Goal: Task Accomplishment & Management: Complete application form

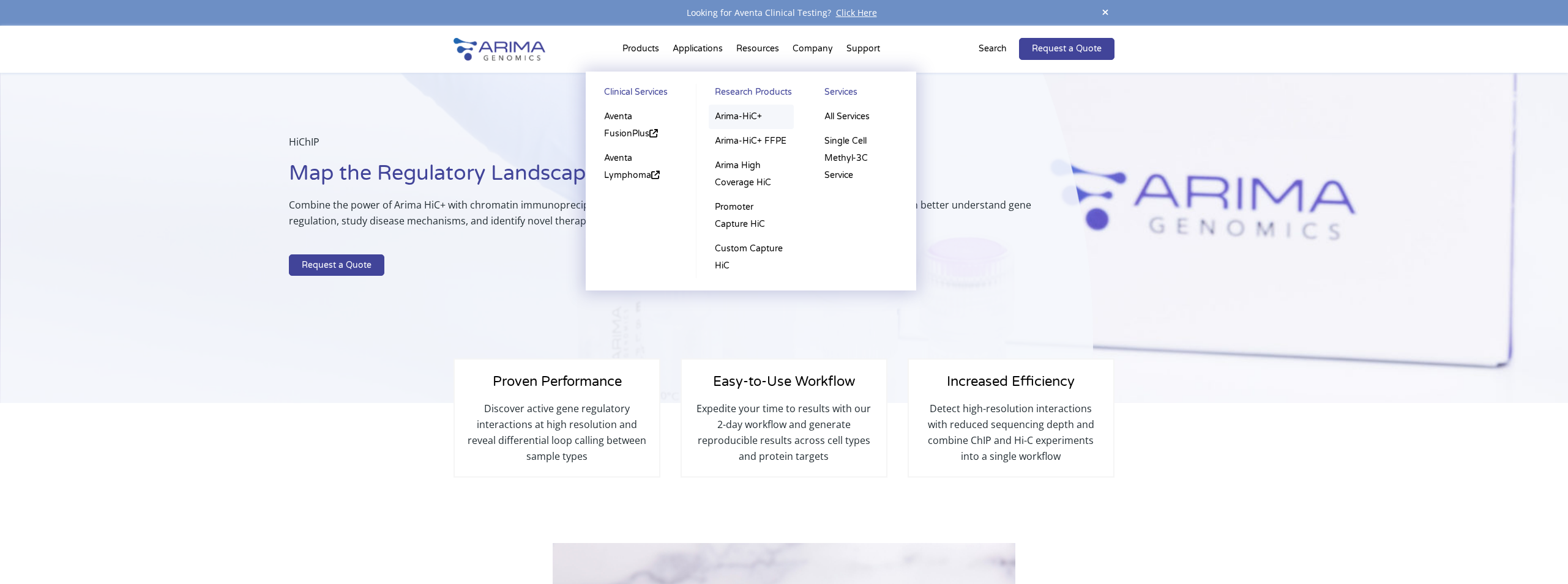
click at [724, 120] on link "Arima-HiC+" at bounding box center [751, 117] width 85 height 25
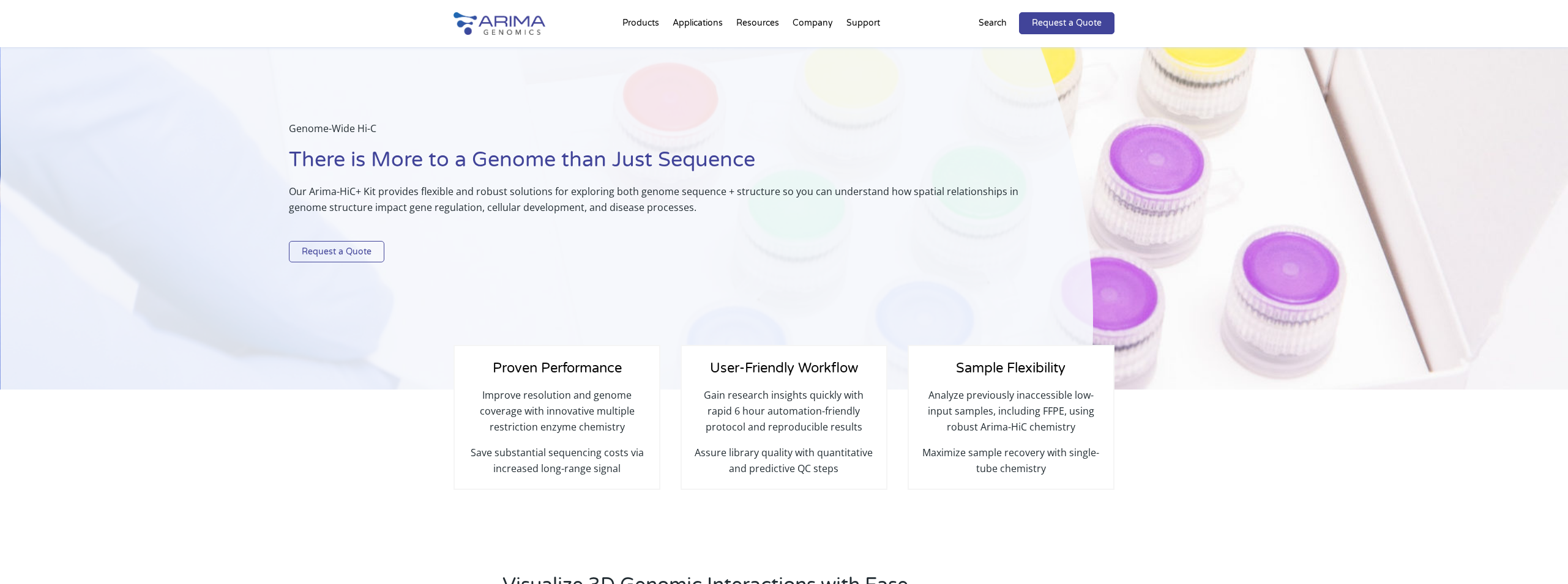
click at [352, 255] on link "Request a Quote" at bounding box center [337, 252] width 96 height 22
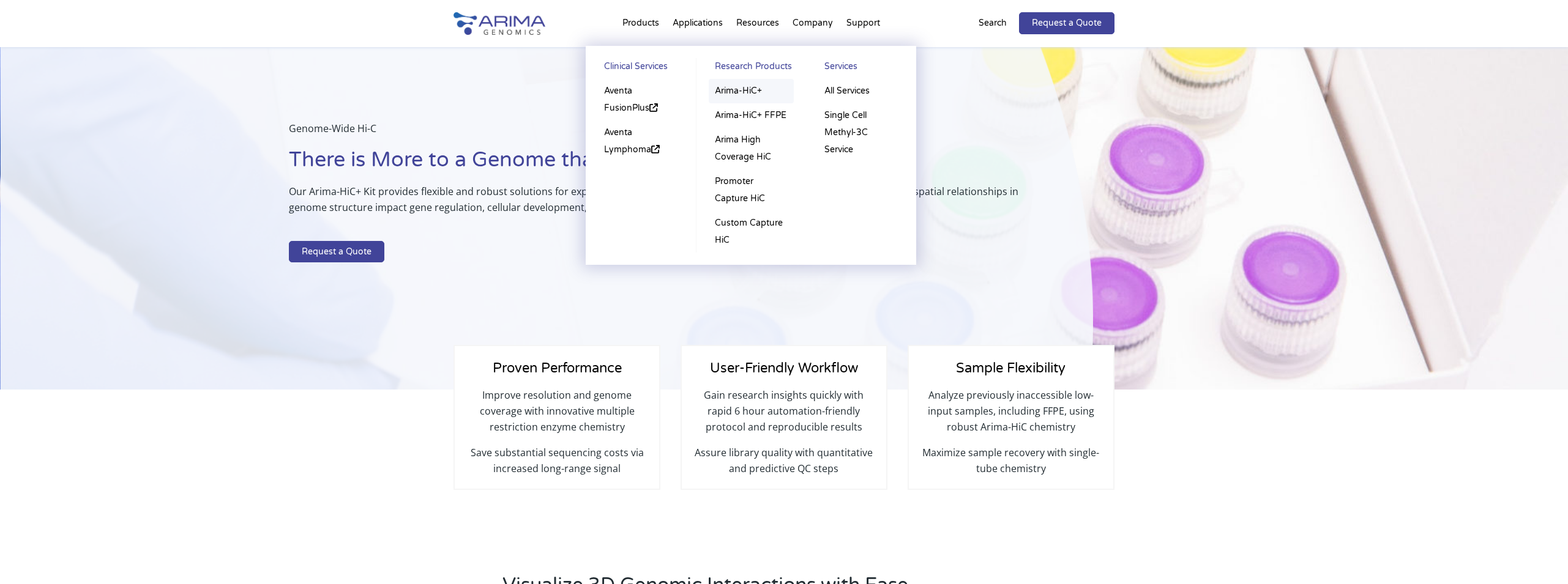
click at [723, 90] on link "Arima-HiC+" at bounding box center [751, 92] width 85 height 25
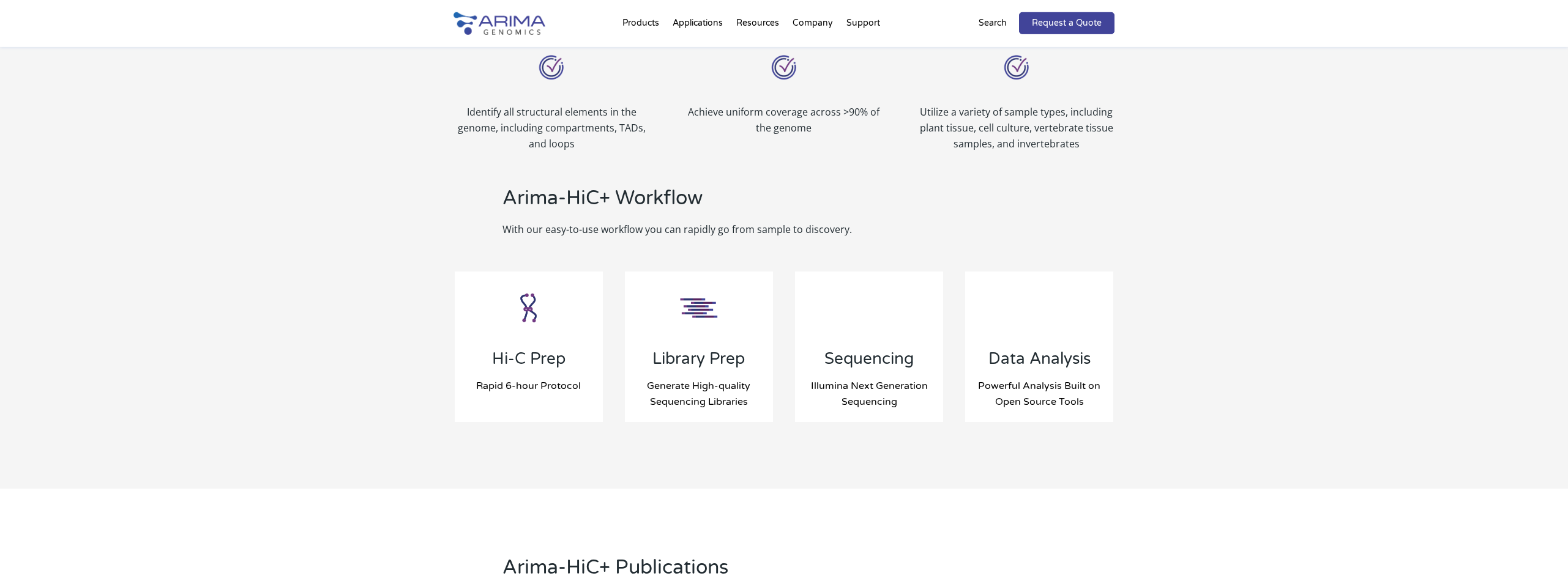
scroll to position [1101, 0]
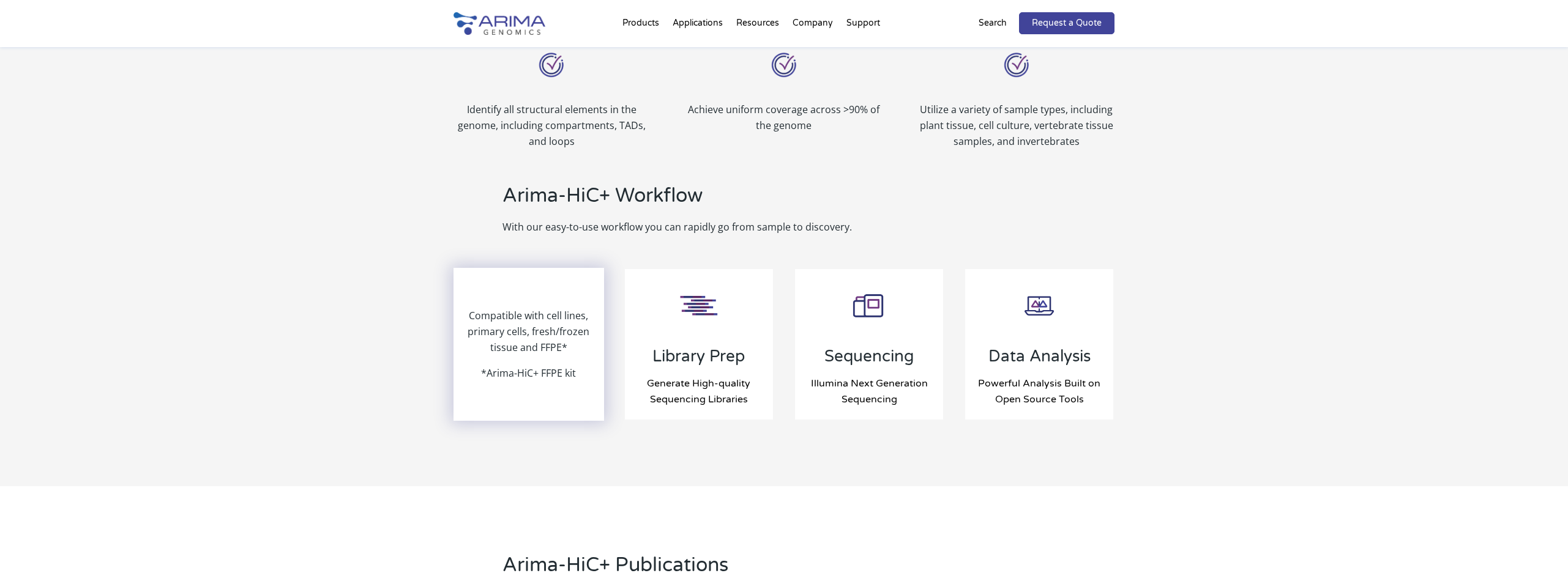
click at [527, 348] on p "Compatible with cell lines, primary cells, fresh/frozen tissue and FFPE*" at bounding box center [528, 336] width 148 height 57
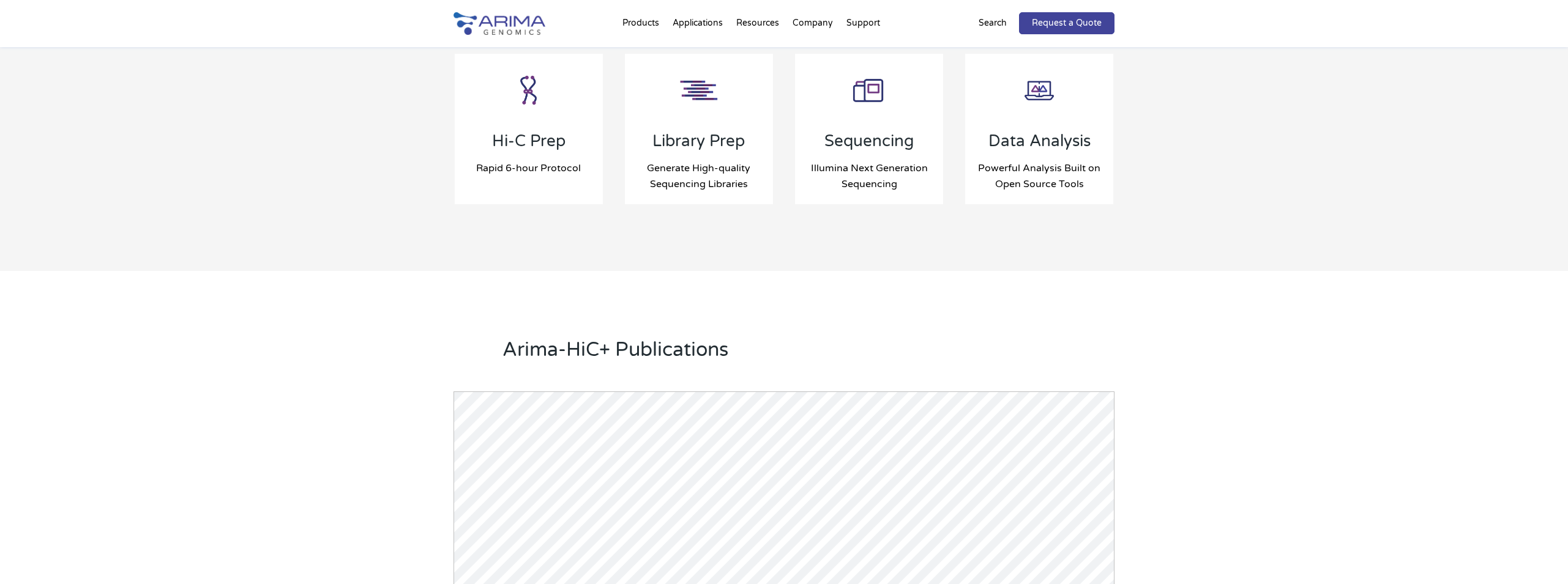
scroll to position [1321, 0]
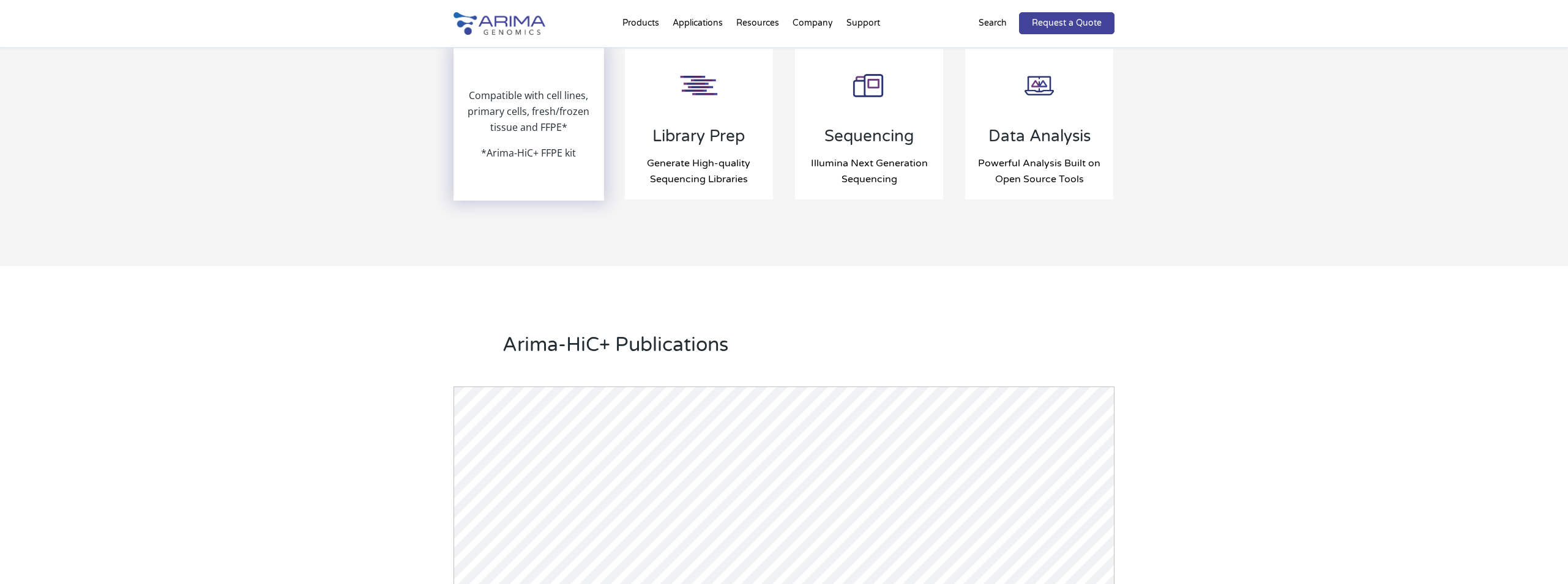
click at [532, 160] on div "Compatible with cell lines, primary cells, fresh/frozen tissue and FFPE* *Arima…" at bounding box center [528, 124] width 148 height 150
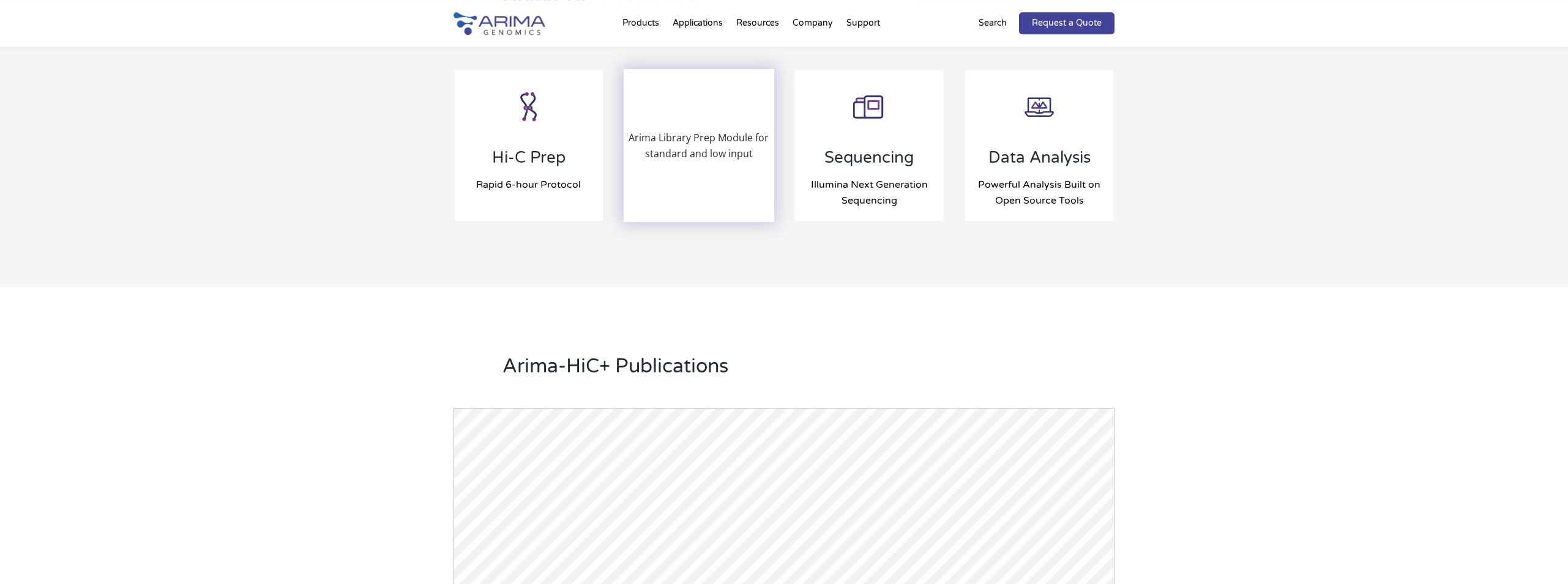
scroll to position [1211, 0]
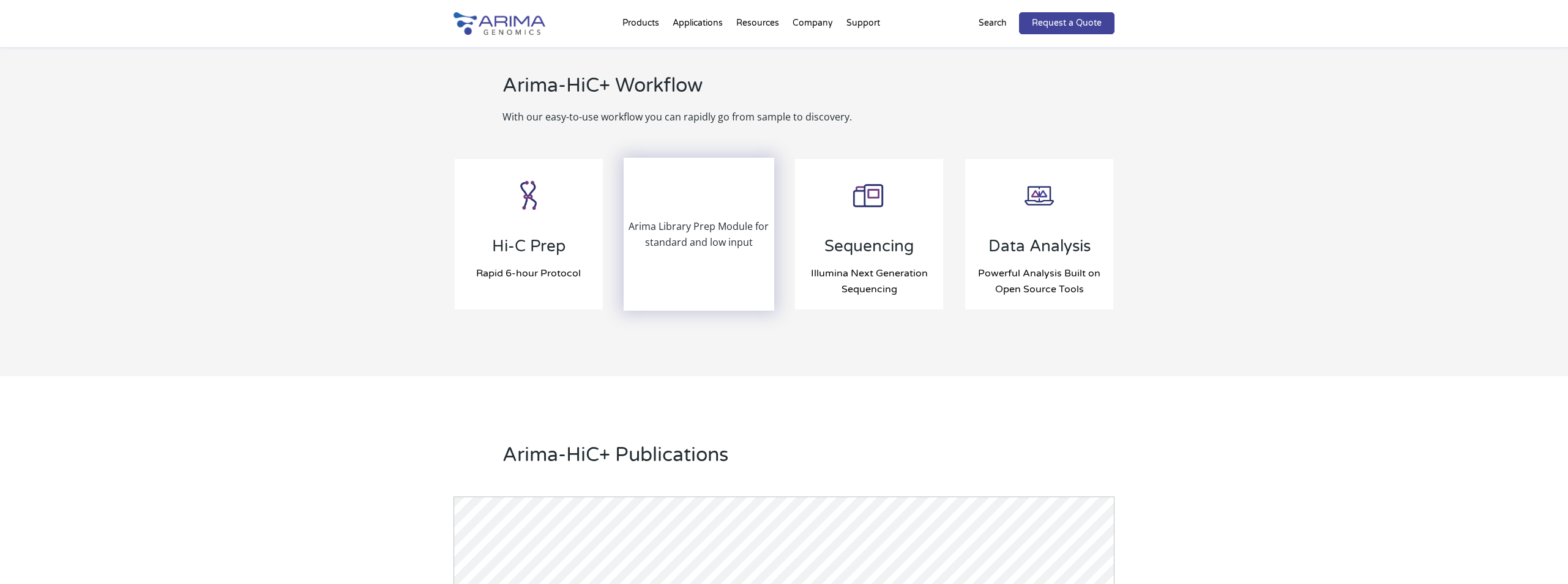
click at [686, 234] on p "Arima Library Prep Module for standard and low input" at bounding box center [699, 234] width 148 height 32
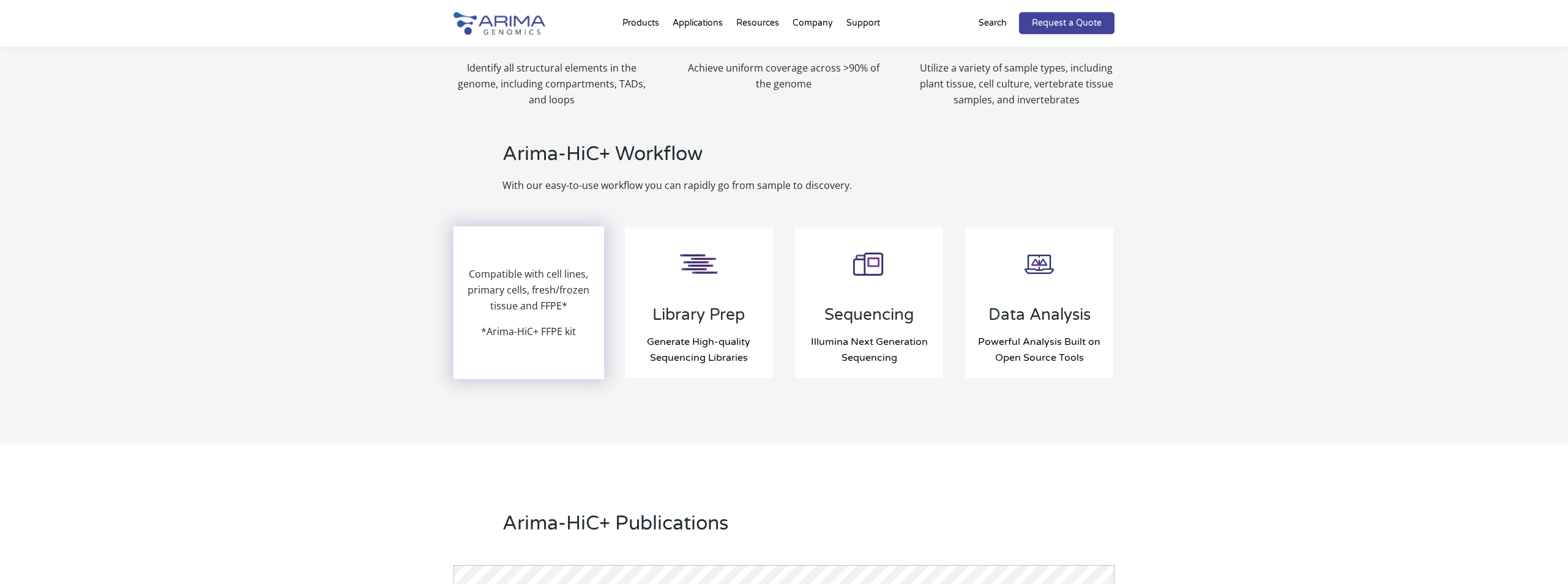
scroll to position [1101, 0]
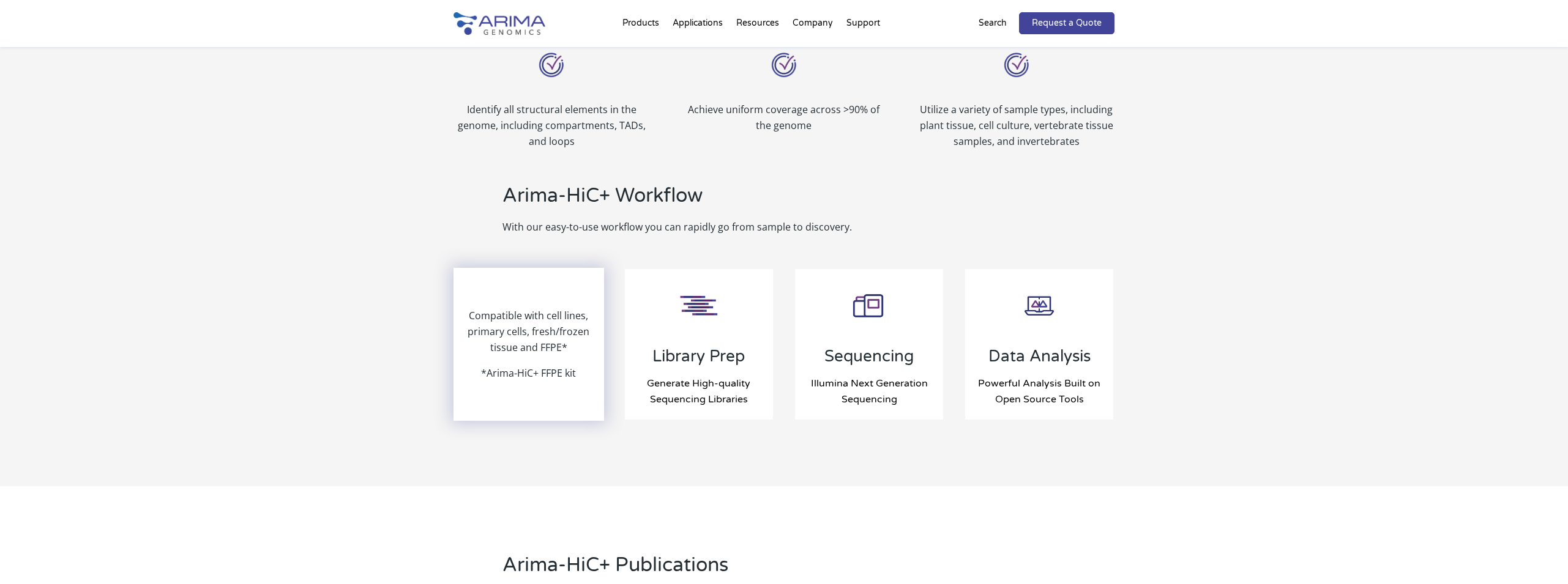
click at [542, 337] on p "Compatible with cell lines, primary cells, fresh/frozen tissue and FFPE*" at bounding box center [528, 336] width 148 height 57
click at [511, 376] on p "*Arima-HiC+ FFPE kit" at bounding box center [528, 373] width 95 height 16
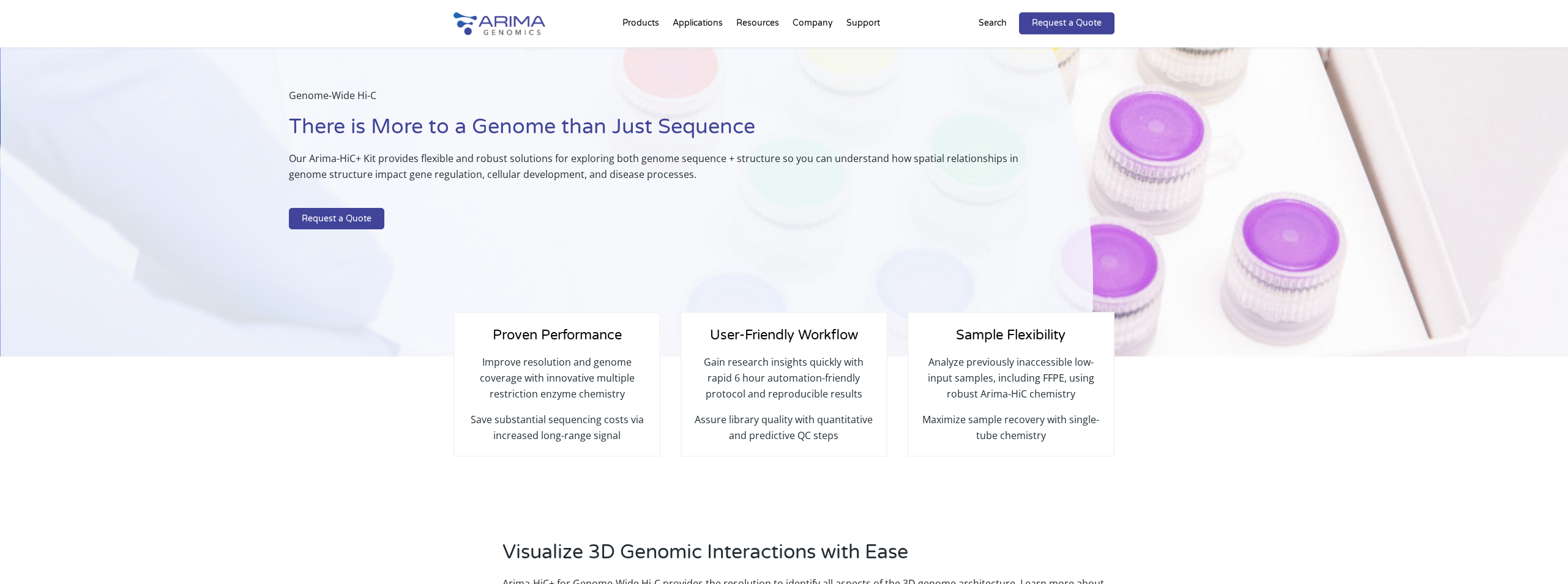
scroll to position [0, 0]
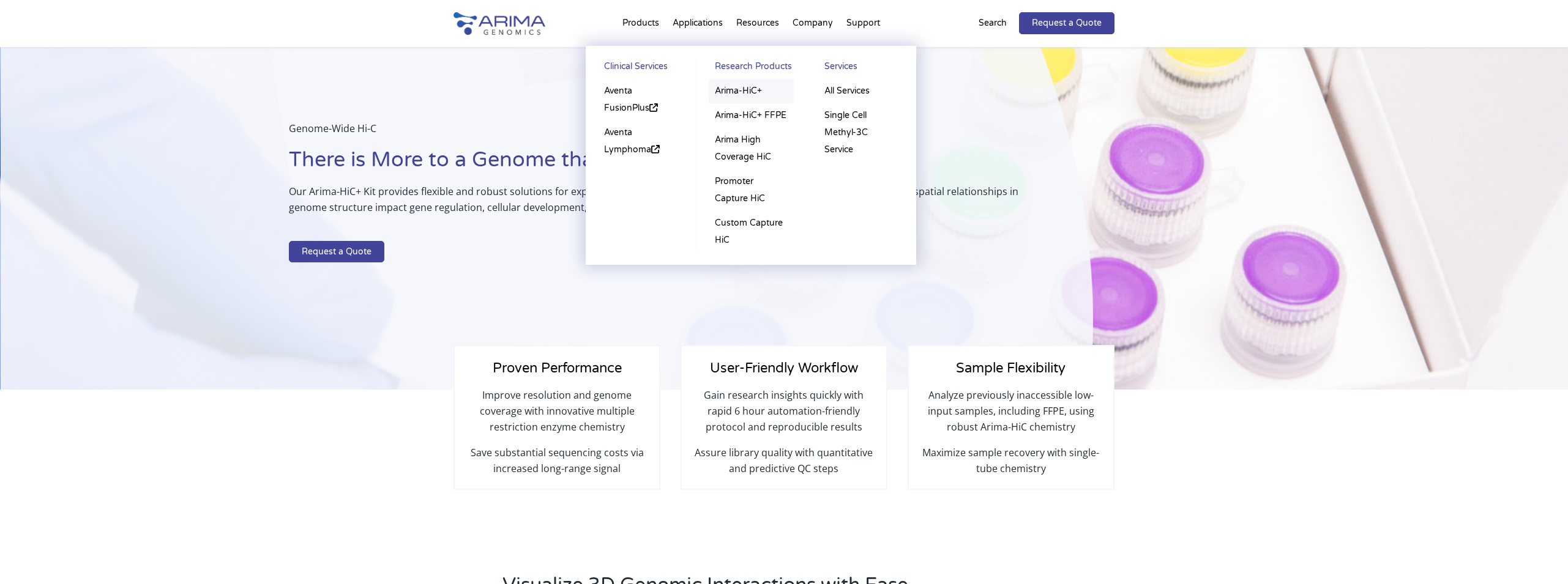
click at [727, 91] on link "Arima-HiC+" at bounding box center [751, 92] width 85 height 25
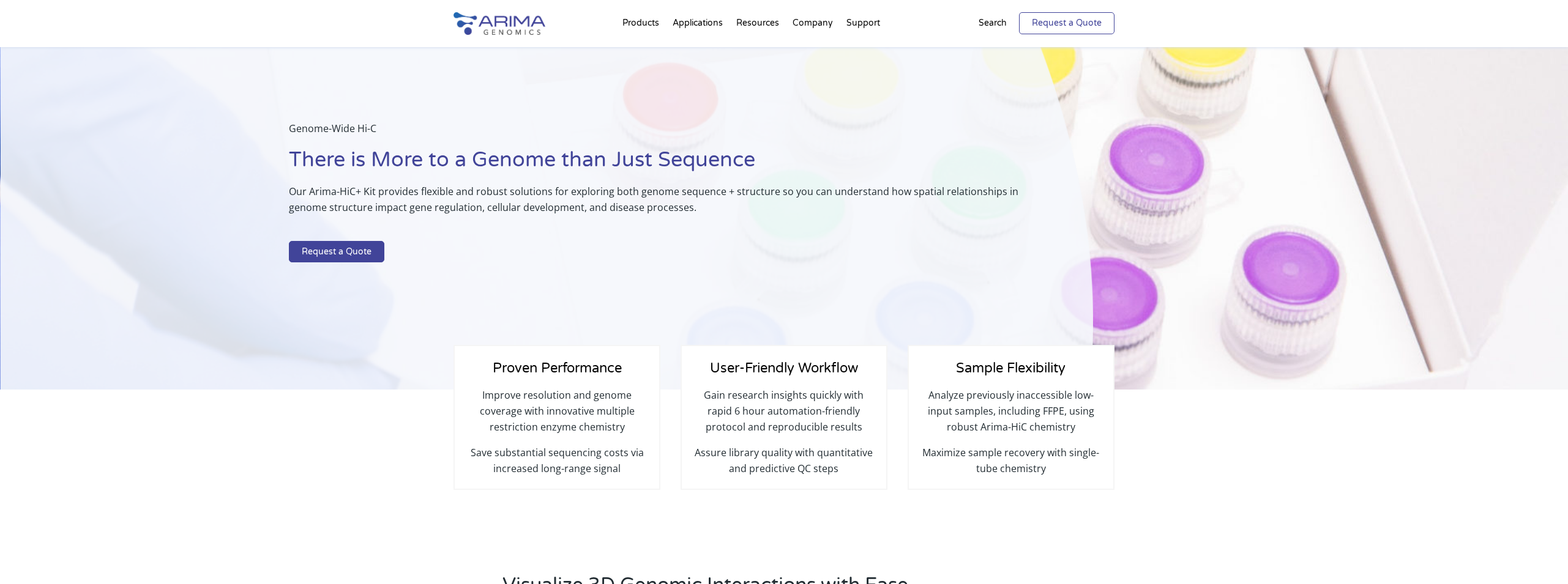
click at [1057, 23] on link "Request a Quote" at bounding box center [1067, 23] width 96 height 22
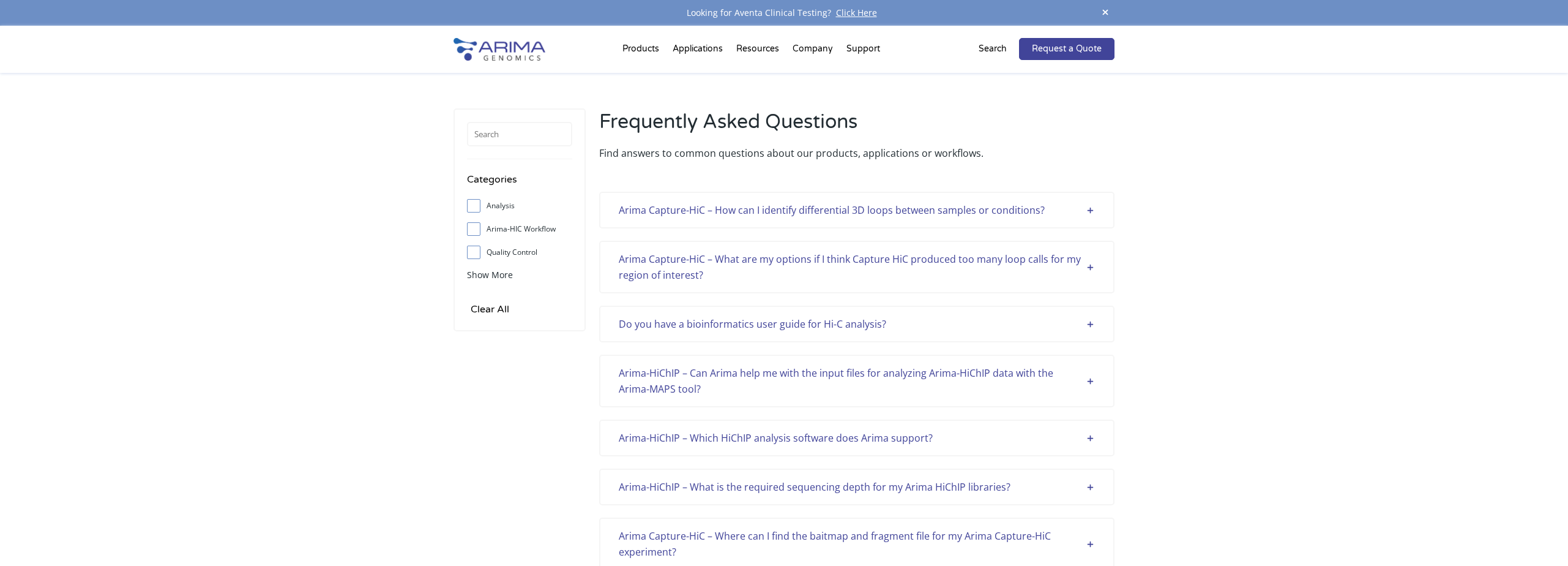
scroll to position [3145, 0]
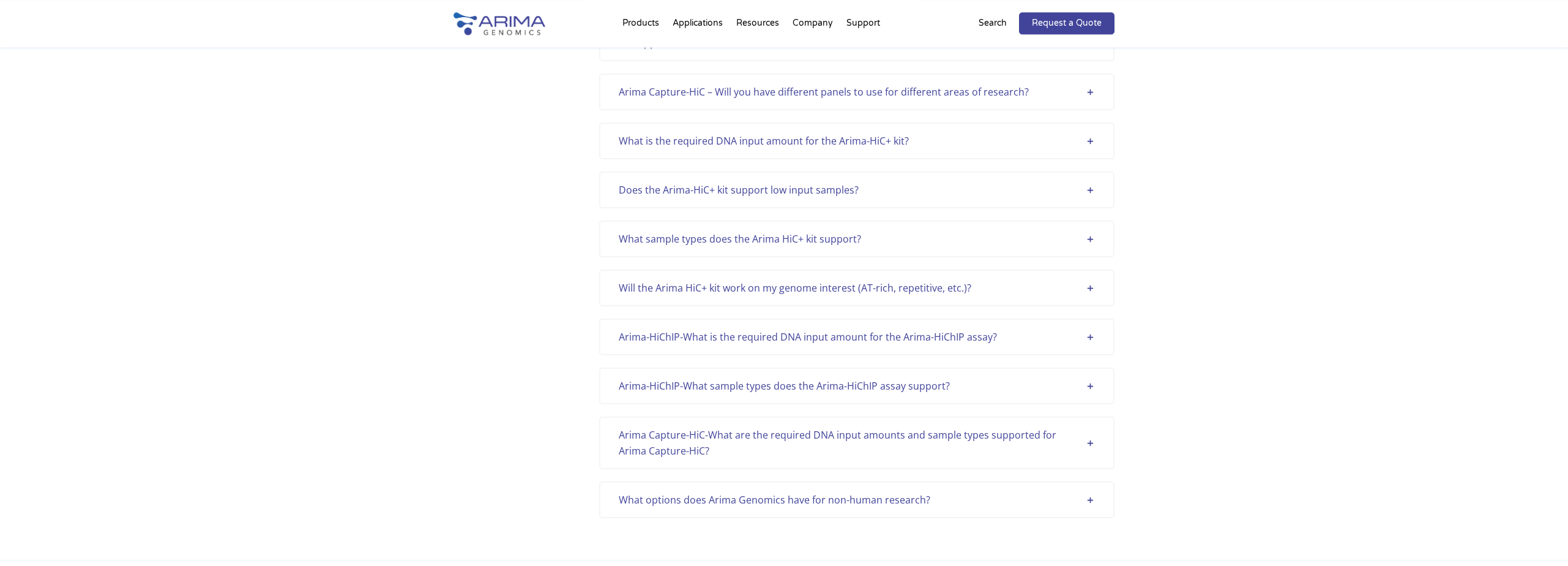
click at [1090, 133] on div "What is the required DNA input amount for the Arima-HiC+ kit?" at bounding box center [856, 140] width 476 height 16
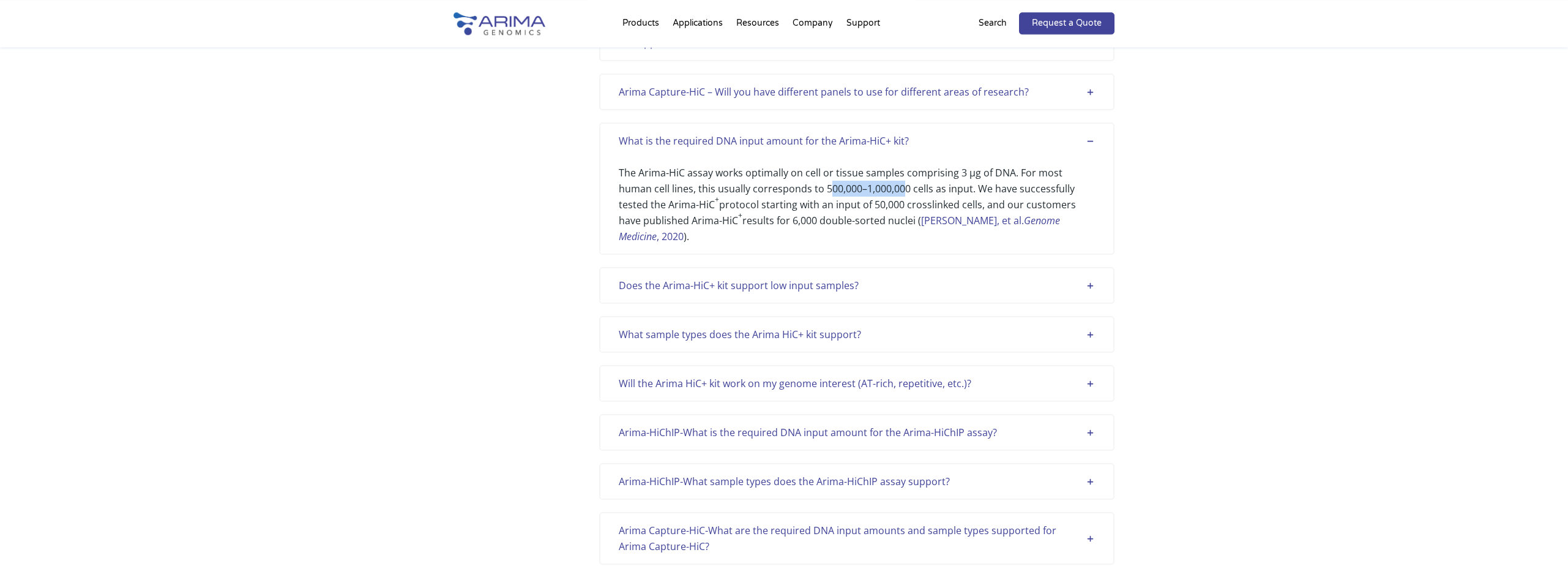
drag, startPoint x: 791, startPoint y: 153, endPoint x: 866, endPoint y: 156, distance: 75.1
click at [866, 156] on div "The Arima-HiC assay works optimally on cell or tissue samples comprising 3 µg o…" at bounding box center [856, 197] width 476 height 96
click at [1090, 278] on div "Does the Arima-HiC+ kit support low input samples?" at bounding box center [856, 285] width 476 height 16
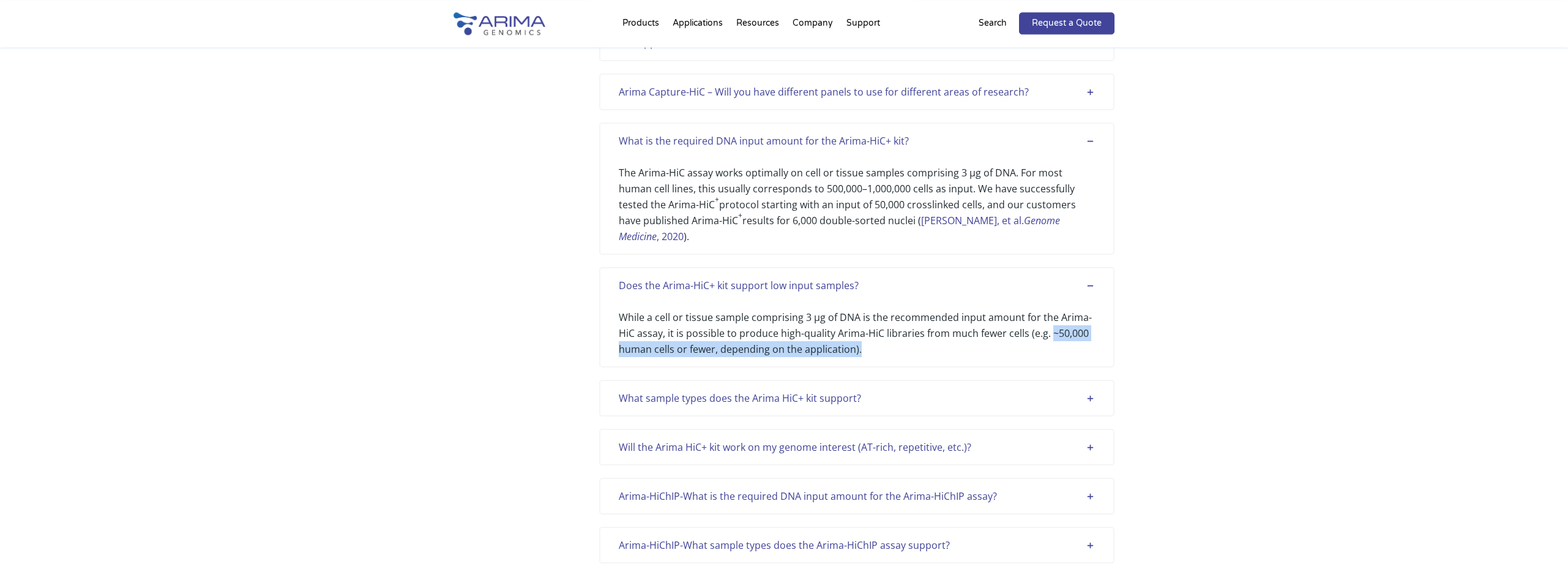
drag, startPoint x: 1049, startPoint y: 284, endPoint x: 961, endPoint y: 293, distance: 88.5
click at [961, 293] on div "While a cell or tissue sample comprising 3 µg of DNA is the recommended input a…" at bounding box center [856, 325] width 476 height 64
click at [1099, 478] on div "Arima-HiChIP-What is the required DNA input amount for the Arima-HiChIP assay? …" at bounding box center [857, 496] width 515 height 37
click at [1090, 488] on div "Arima-HiChIP-What is the required DNA input amount for the Arima-HiChIP assay?" at bounding box center [856, 496] width 476 height 16
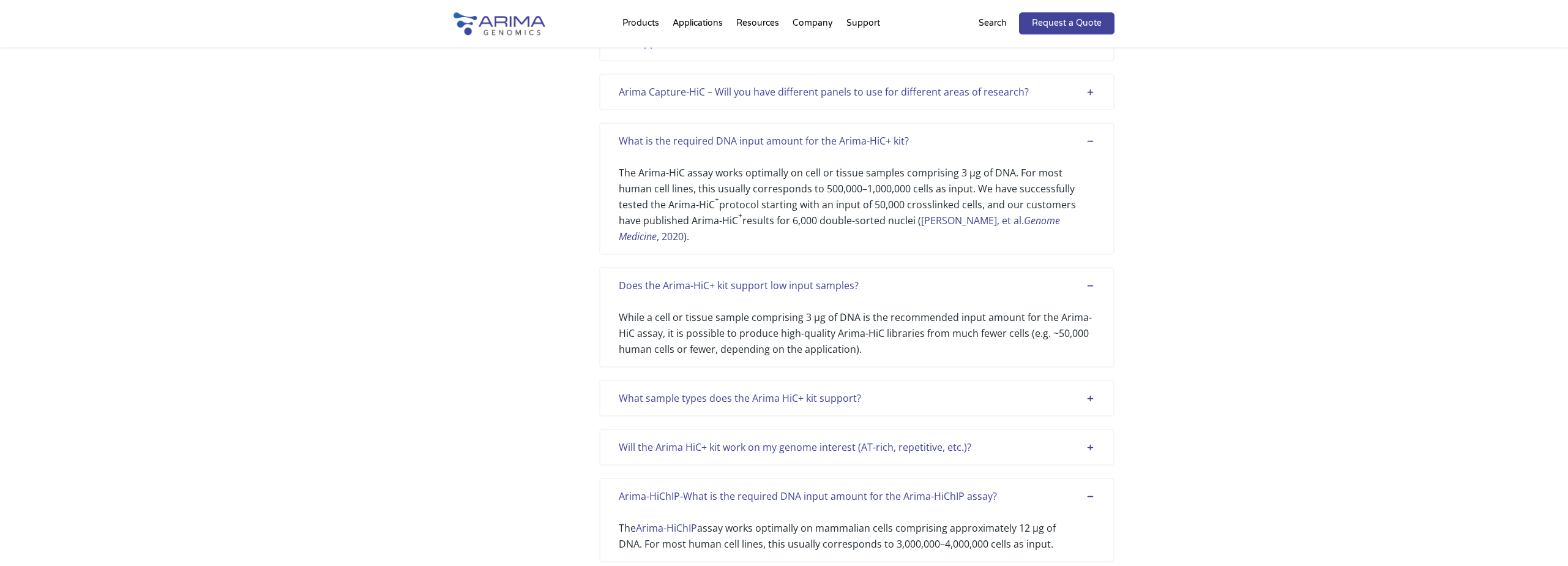
scroll to position [3255, 0]
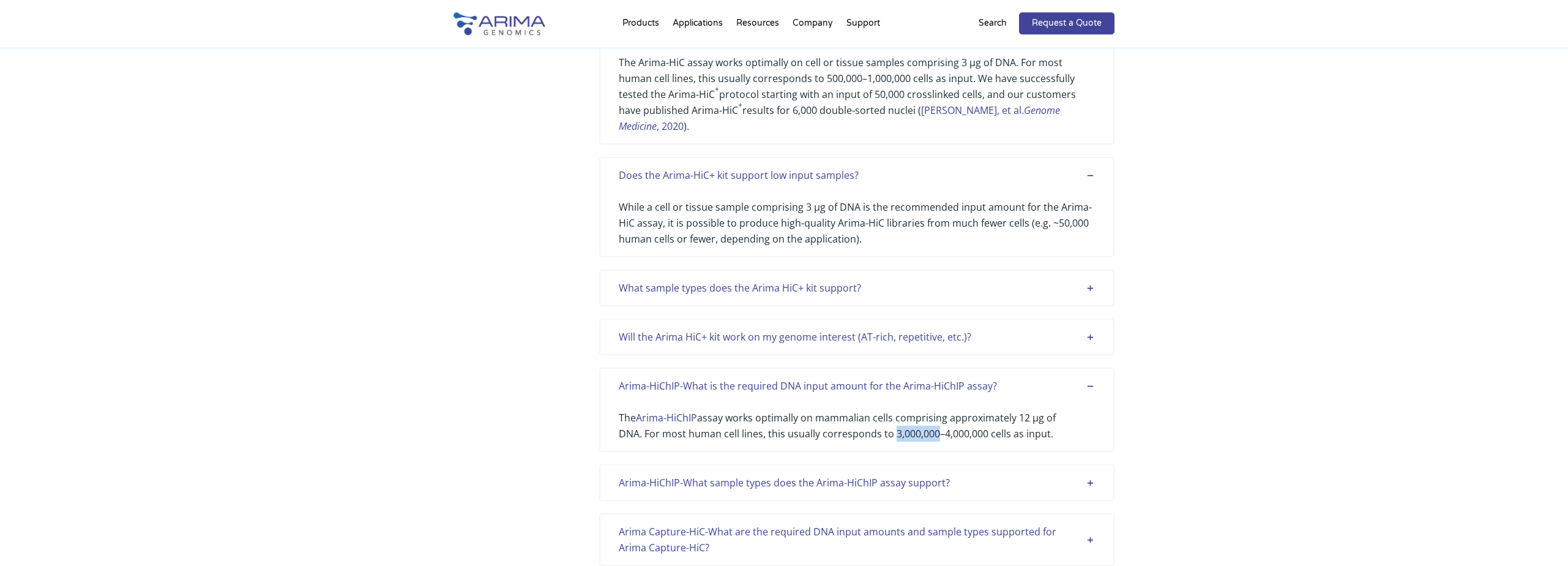
drag, startPoint x: 893, startPoint y: 379, endPoint x: 934, endPoint y: 379, distance: 41.0
click at [934, 394] on div "The Arima-HiChIP assay works optimally on mammalian cells comprising approximat…" at bounding box center [856, 418] width 476 height 48
click at [1087, 474] on div "Arima-HiChIP-What sample types does the Arima-HiChIP assay support?" at bounding box center [856, 482] width 476 height 16
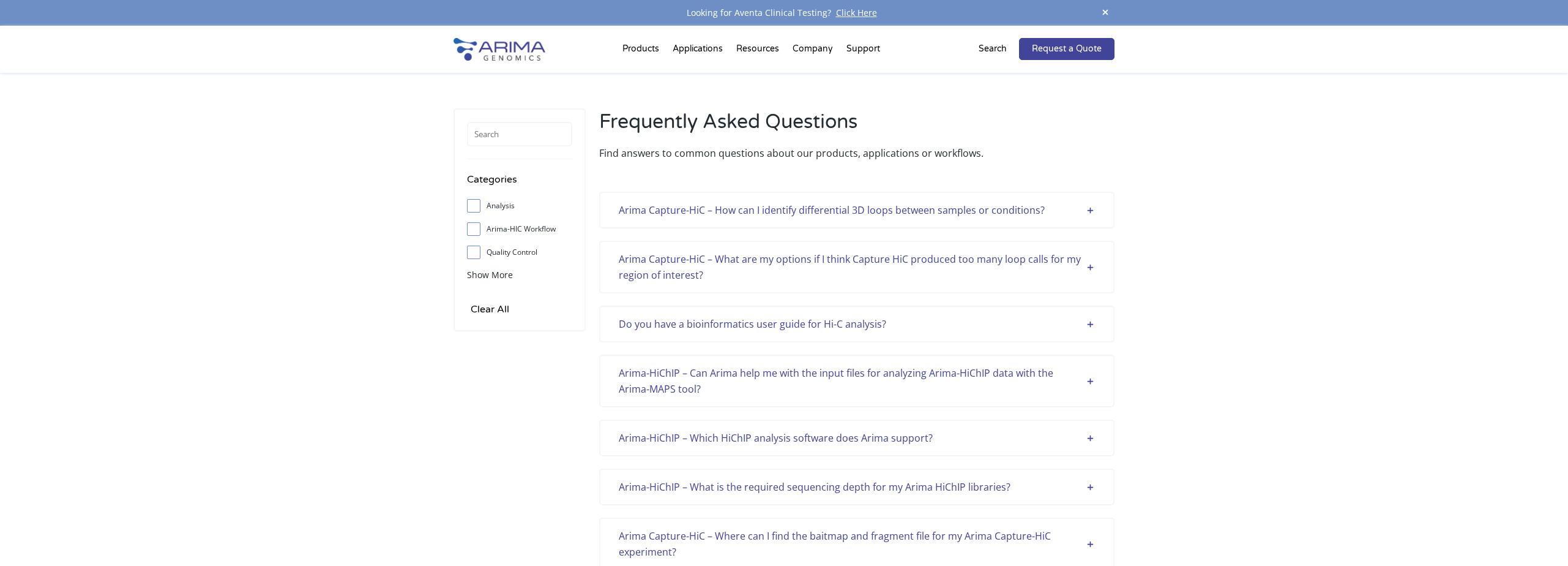
scroll to position [3288, 0]
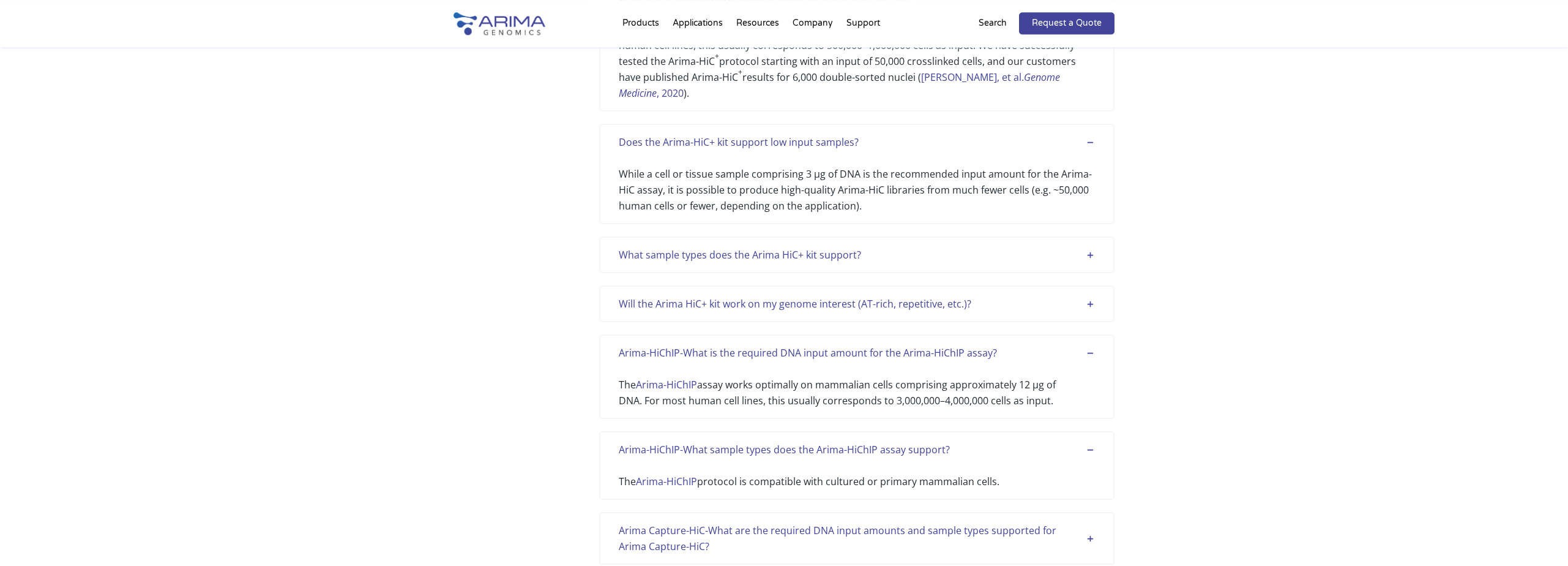
click at [1093, 247] on div "What sample types does the Arima HiC+ kit support?" at bounding box center [856, 254] width 476 height 16
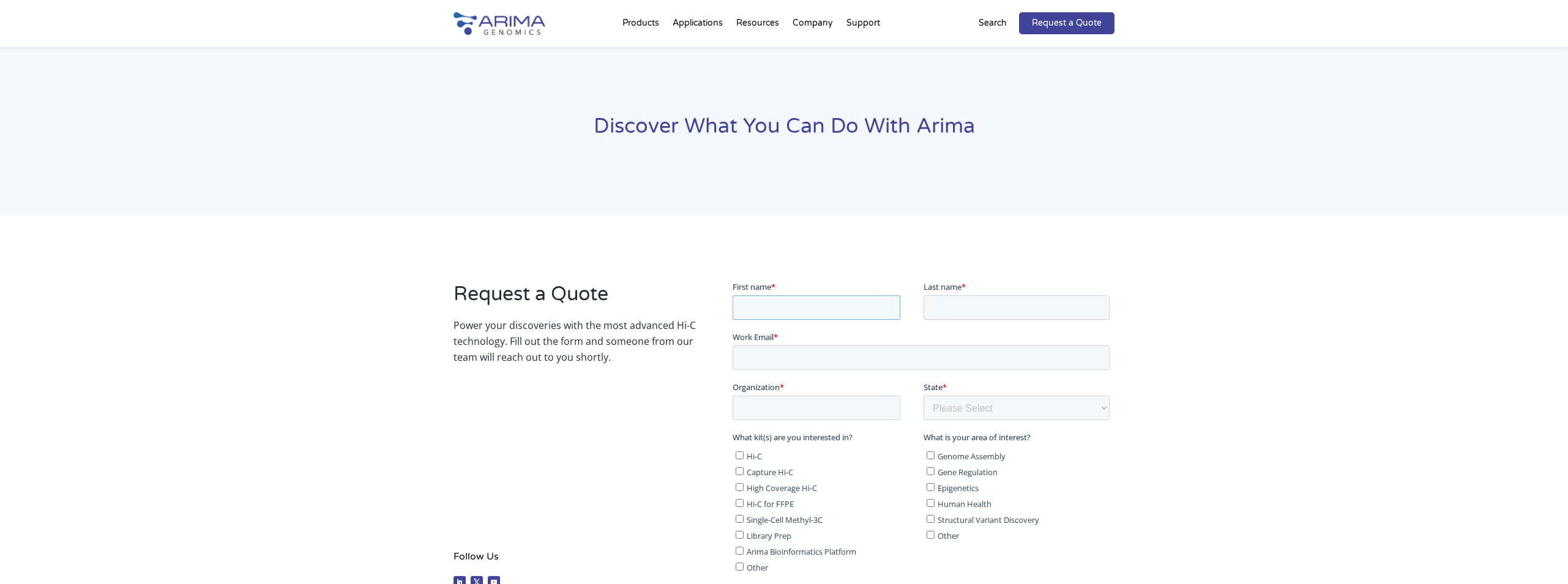
click at [806, 311] on input "First name *" at bounding box center [815, 307] width 167 height 25
type input "r"
type input "francisco"
click at [947, 305] on input "Last name *" at bounding box center [1016, 307] width 186 height 25
click at [947, 309] on input "Last name *" at bounding box center [1016, 307] width 186 height 25
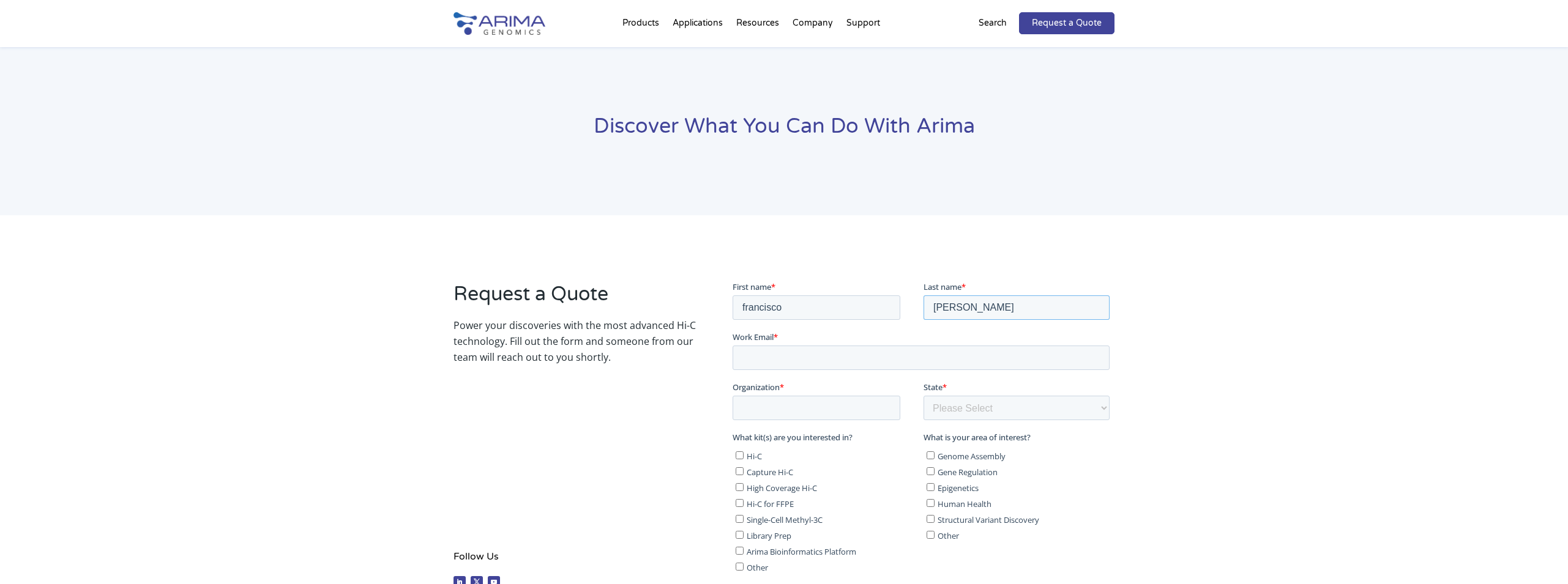
type input "barrionuevo"
click at [831, 348] on input "Work Email *" at bounding box center [921, 357] width 377 height 25
type input "[EMAIL_ADDRESS][DOMAIN_NAME]"
click at [785, 402] on input "Organization *" at bounding box center [815, 408] width 167 height 25
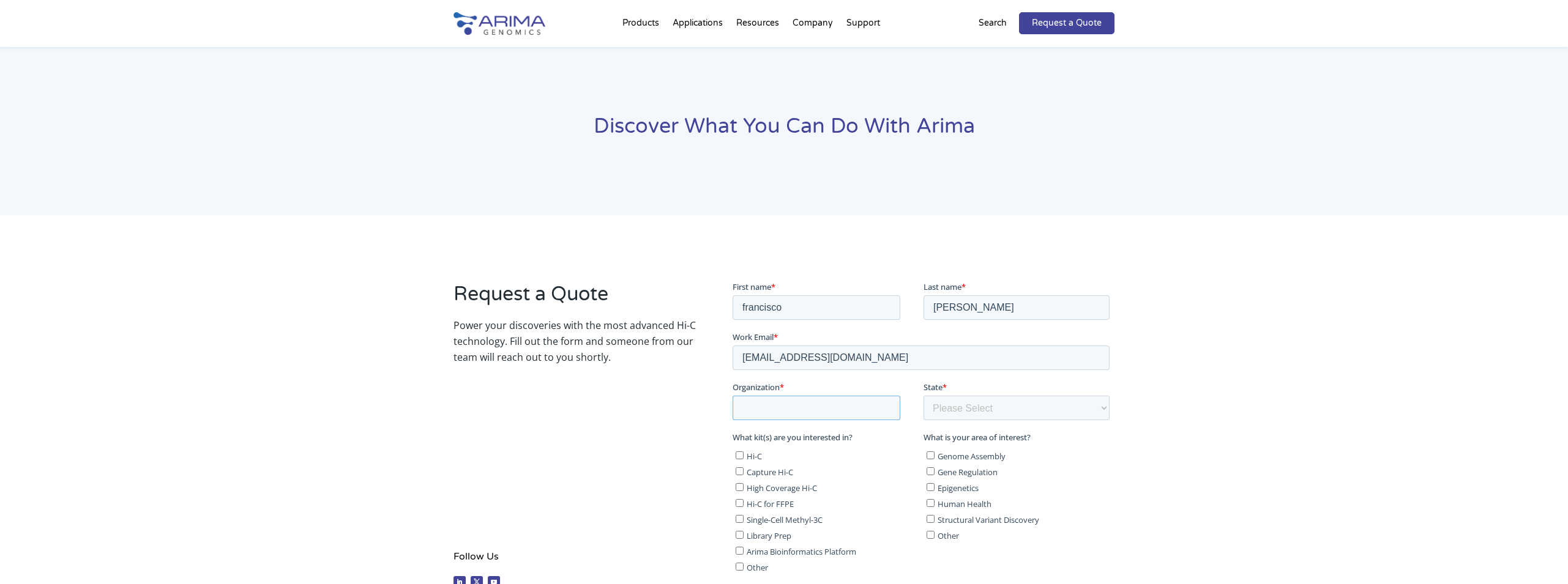
click at [785, 402] on input "Organization *" at bounding box center [815, 408] width 167 height 25
type input "University of Granada"
click at [923, 395] on select "Please Select Other/Non-US Alabama Alaska Arizona Arkansas California Colorado …" at bounding box center [1016, 408] width 186 height 25
click at [975, 406] on select "Please Select Other/Non-US Alabama Alaska Arizona Arkansas California Colorado …" at bounding box center [1016, 408] width 186 height 25
click at [923, 395] on select "Please Select Other/Non-US Alabama Alaska Arizona Arkansas California Colorado …" at bounding box center [1016, 408] width 186 height 25
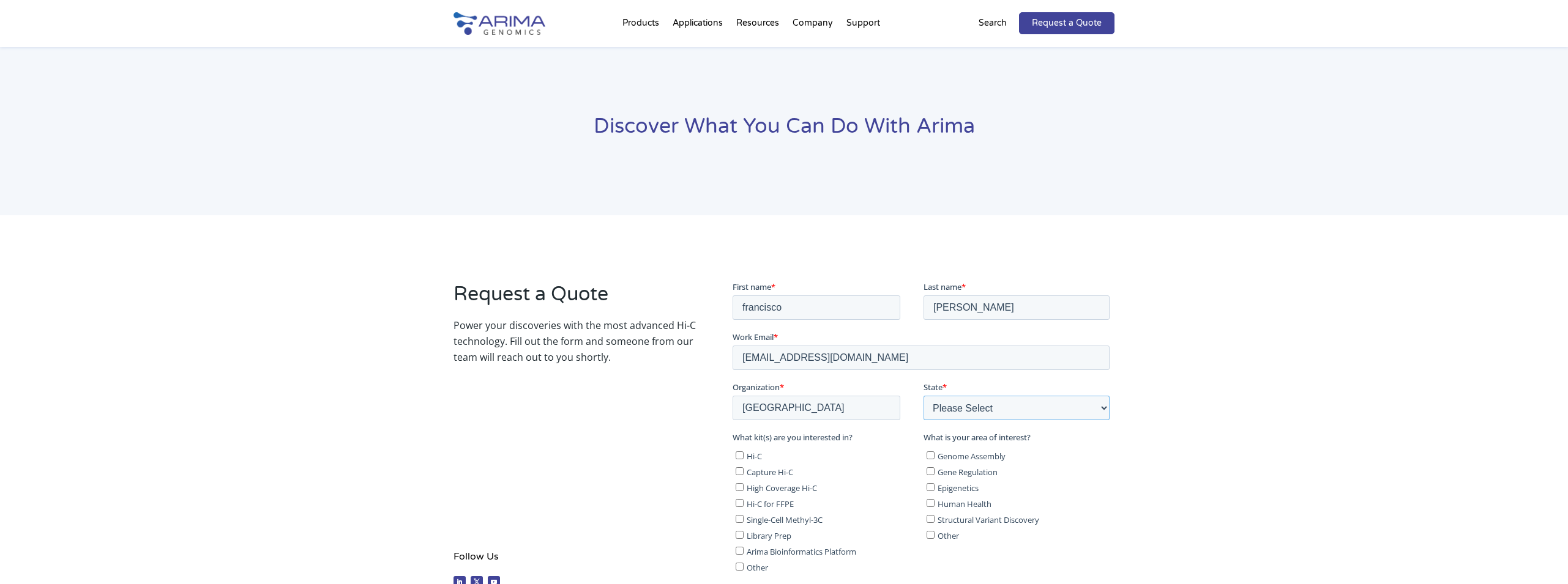
select select "Other/Non-US"
click option "Other/Non-US" at bounding box center [732, 280] width 0 height 0
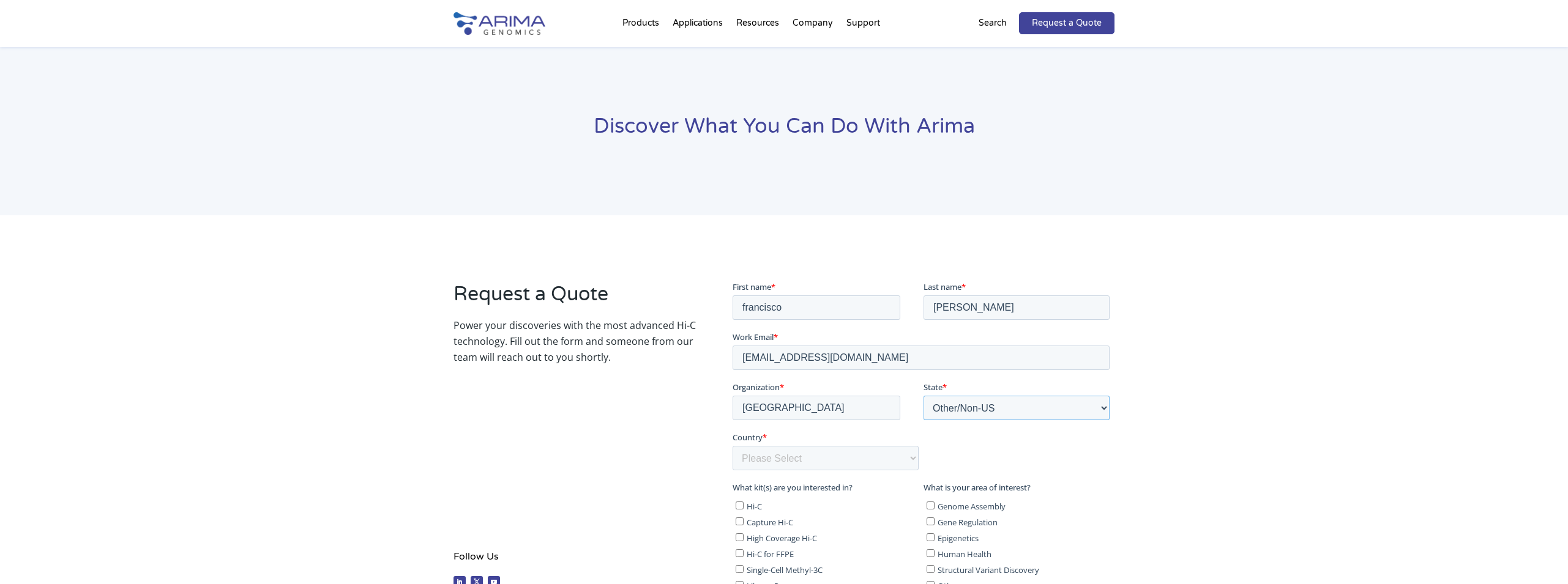
click at [923, 395] on select "Please Select Other/Non-US Alabama Alaska Arizona Arkansas California Colorado …" at bounding box center [1016, 408] width 186 height 25
click at [982, 406] on select "Please Select Other/Non-US Alabama Alaska Arizona Arkansas California Colorado …" at bounding box center [1016, 408] width 186 height 25
click at [732, 445] on select "Please Select Afghanistan Åland Islands Albania Algeria American Samoa Andorra …" at bounding box center [825, 458] width 186 height 25
select select "Spain"
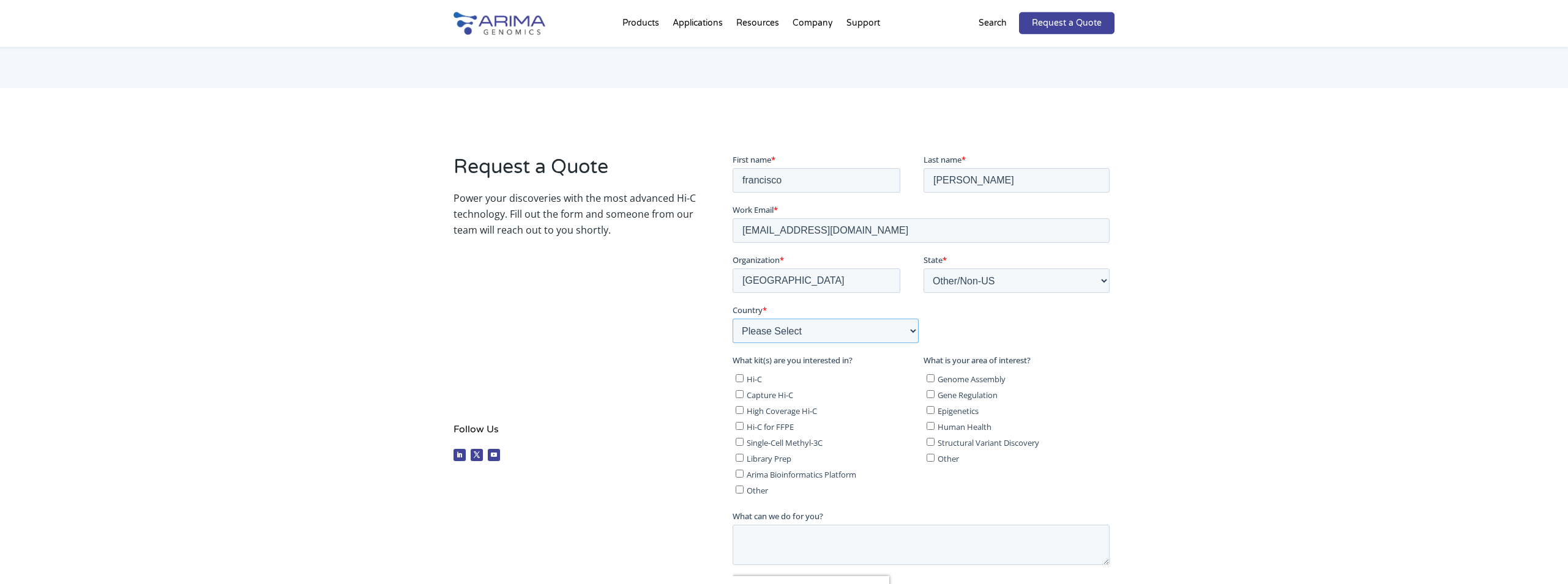
scroll to position [220, 0]
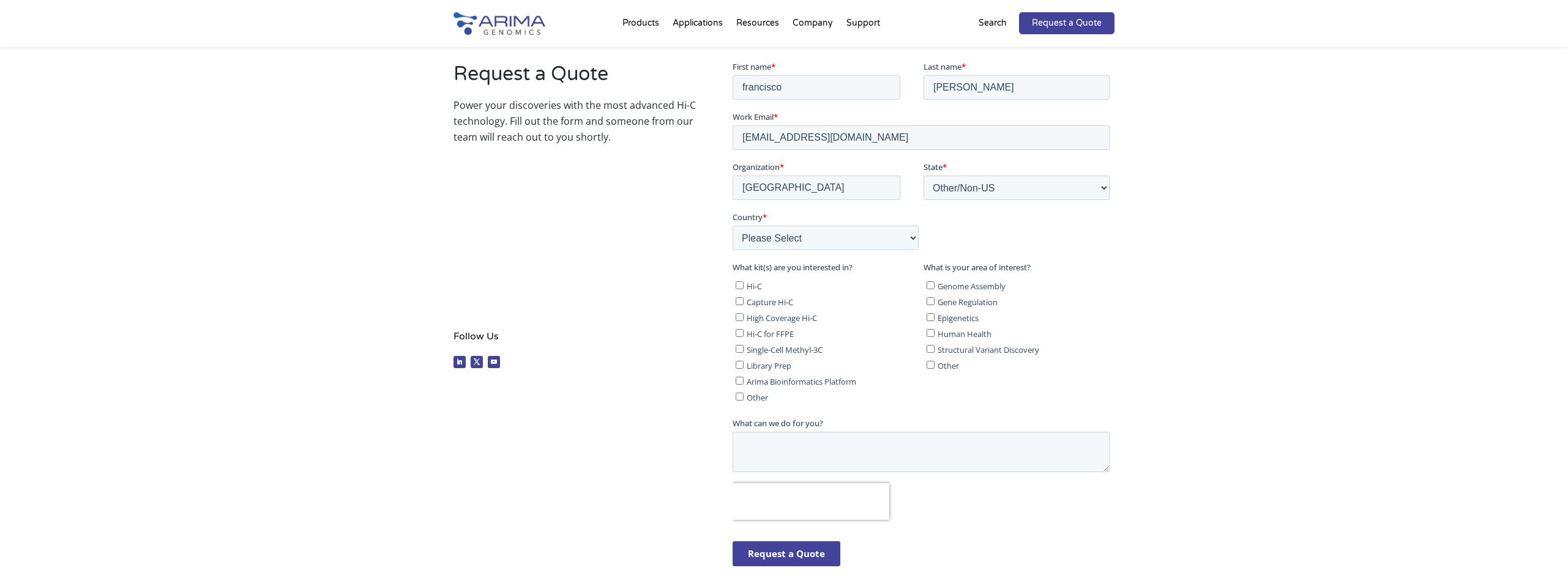
click at [740, 284] on input "Hi-C" at bounding box center [740, 285] width 8 height 8
checkbox input "true"
click at [740, 301] on input "Capture Hi-C" at bounding box center [740, 301] width 8 height 8
checkbox input "true"
click at [758, 442] on textarea "What can we do for you?" at bounding box center [921, 451] width 377 height 40
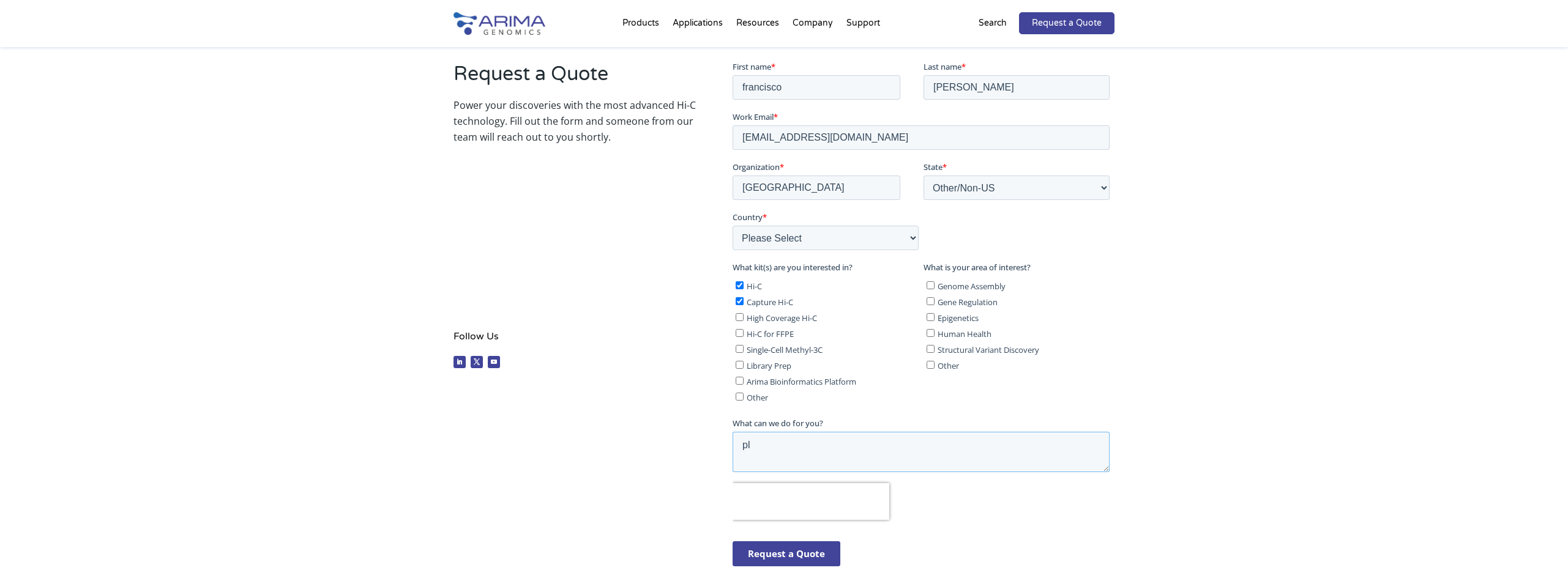
type textarea "p"
type textarea "P"
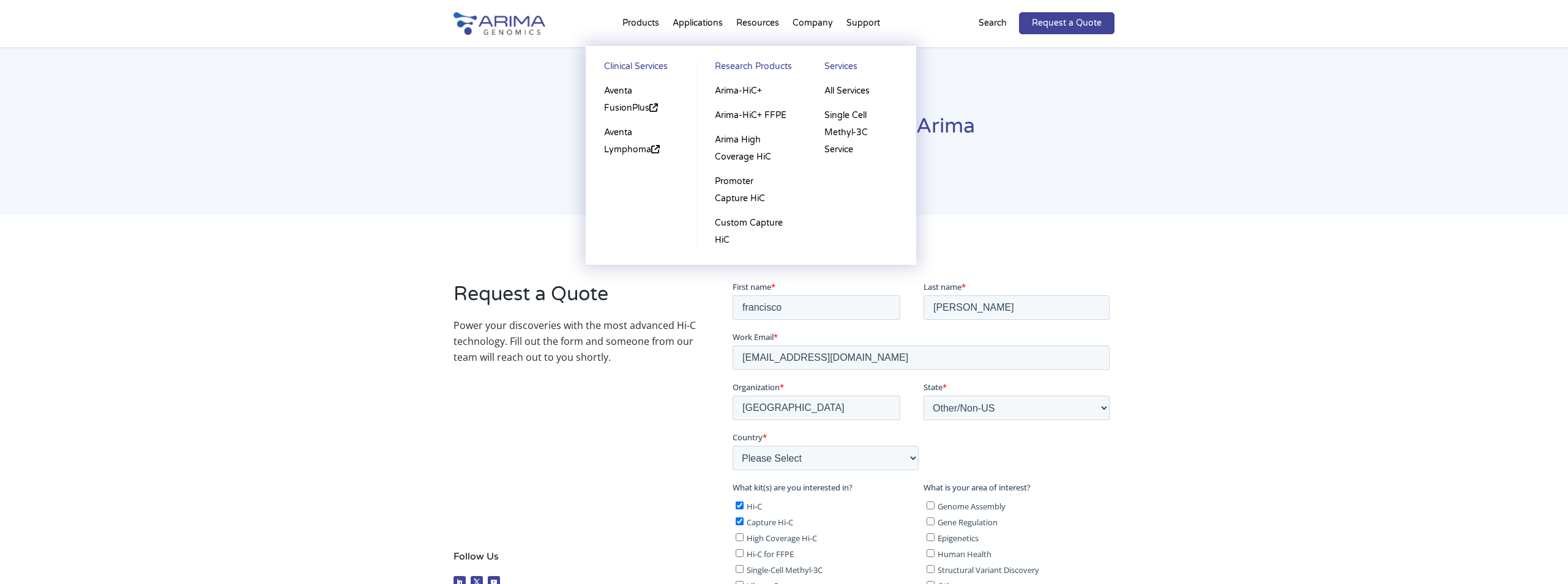
click at [653, 27] on li "Products Clinical Services Aventa FusionPlus Aventa Lymphoma Research Products …" at bounding box center [640, 25] width 50 height 42
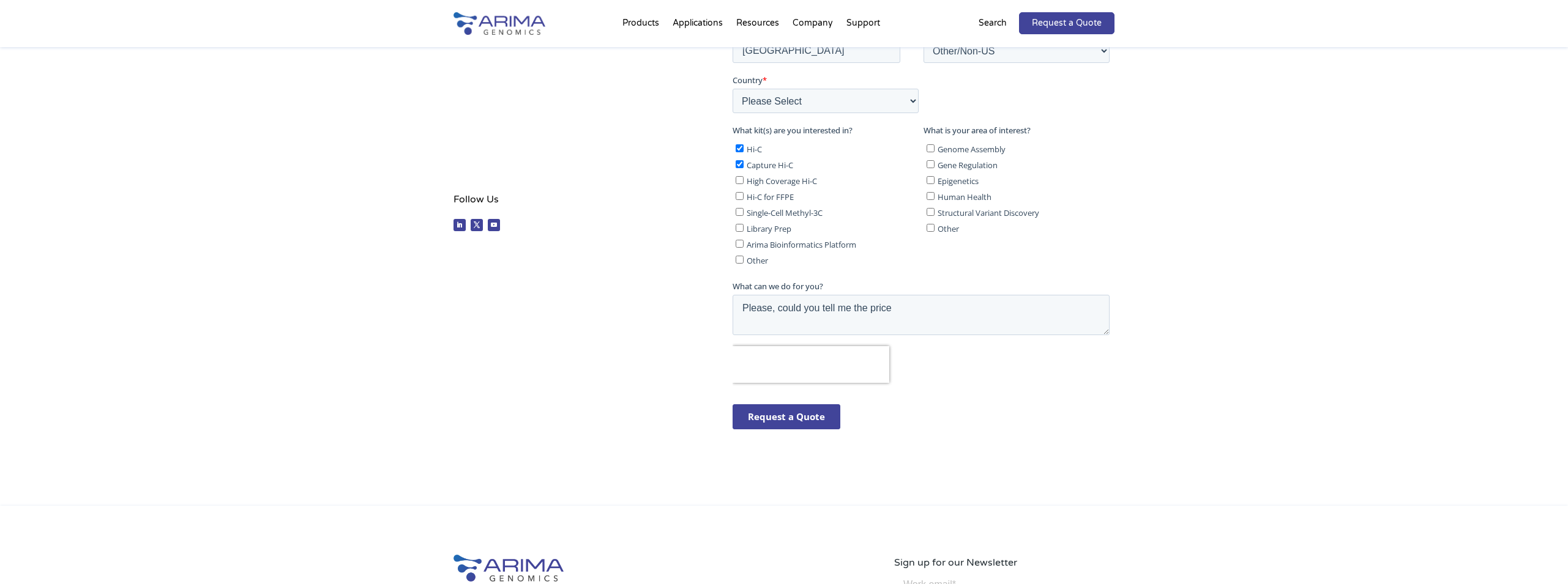
scroll to position [358, 0]
drag, startPoint x: 906, startPoint y: 309, endPoint x: 854, endPoint y: 307, distance: 52.0
click at [854, 307] on textarea "Please, could you tell me the price" at bounding box center [921, 314] width 377 height 40
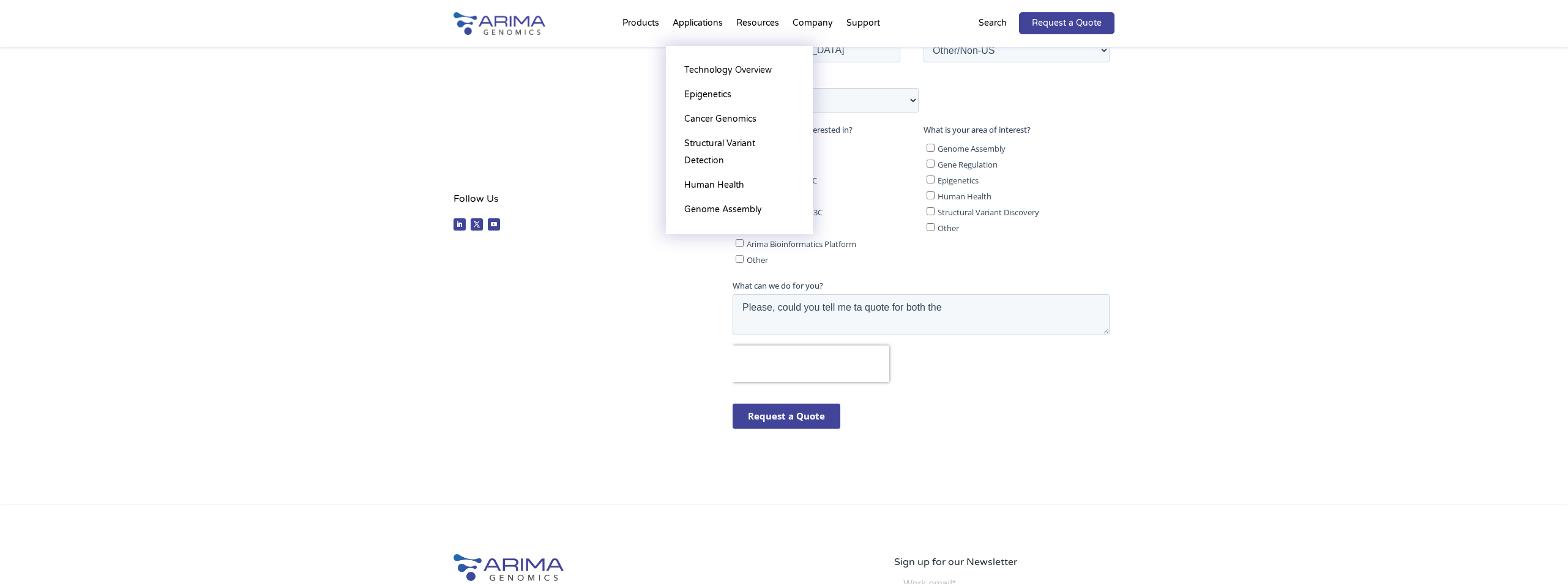
click at [714, 23] on li "Applications Technology Overview Epigenetics Cancer Genomics Structural Variant…" at bounding box center [697, 25] width 64 height 42
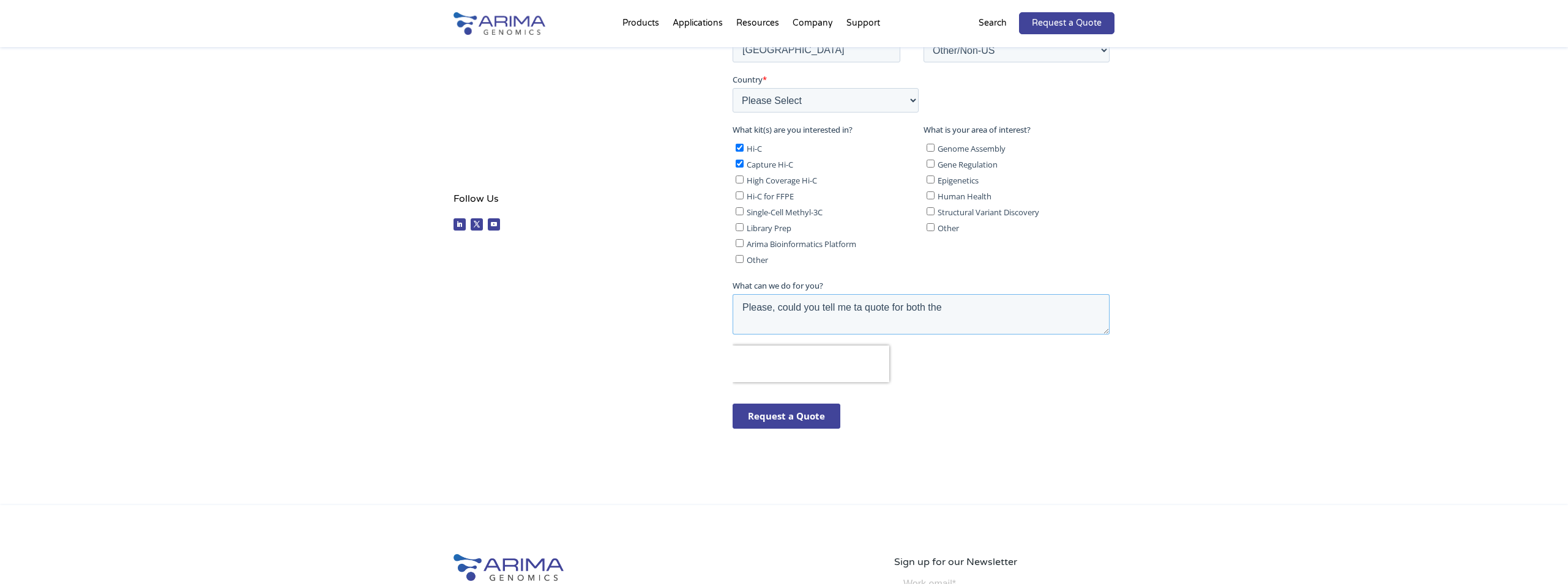
click at [988, 315] on textarea "Please, could you tell me ta quote for both the" at bounding box center [921, 314] width 377 height 40
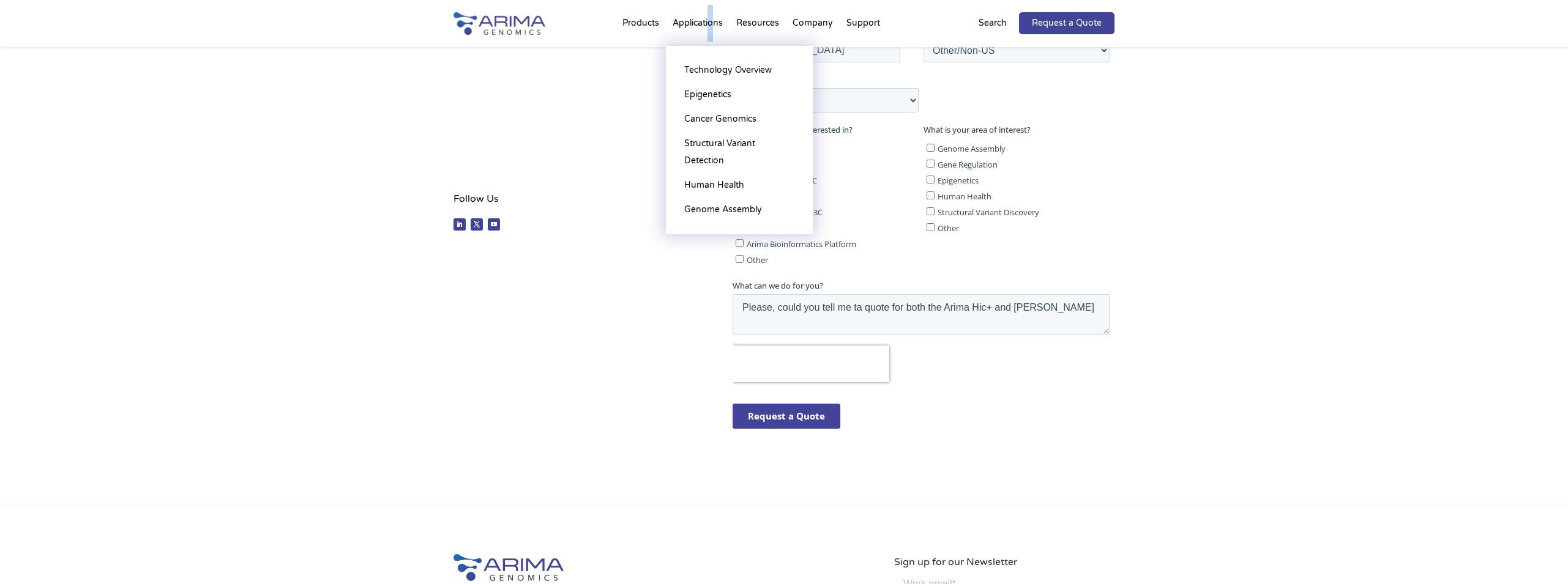
click at [712, 20] on li "Applications Technology Overview Epigenetics Cancer Genomics Structural Variant…" at bounding box center [697, 25] width 64 height 42
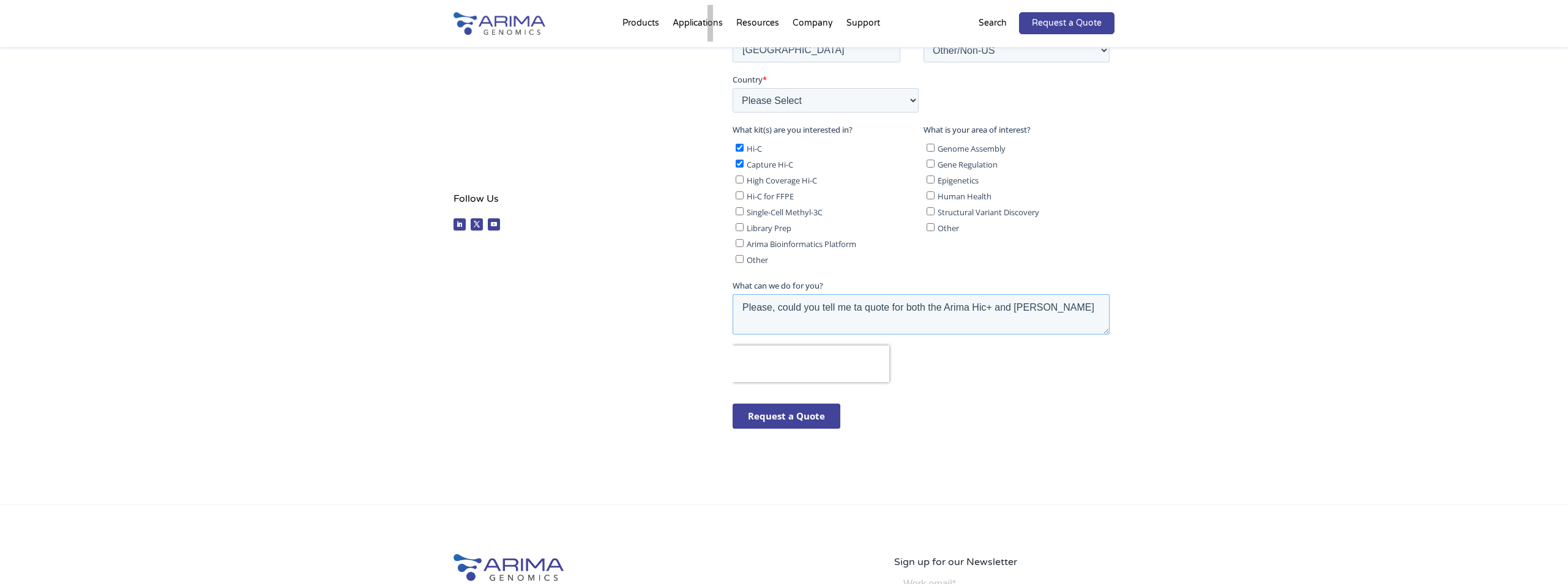
click at [1059, 312] on textarea "Please, could you tell me ta quote for both the Arima Hic+ and Arima" at bounding box center [921, 314] width 377 height 40
click at [830, 310] on textarea "Please, could you tell me ta quote for both the Arima Hic+ and Arima Promoter C…" at bounding box center [921, 314] width 377 height 40
click at [865, 307] on textarea "Please, could you send me ta quote for both the Arima Hic+ and Arima Promoter C…" at bounding box center [921, 314] width 377 height 40
click at [912, 321] on textarea "Please, could you send me a quote for both the Arima Hic+ and Arima Promoter Ca…" at bounding box center [921, 314] width 377 height 40
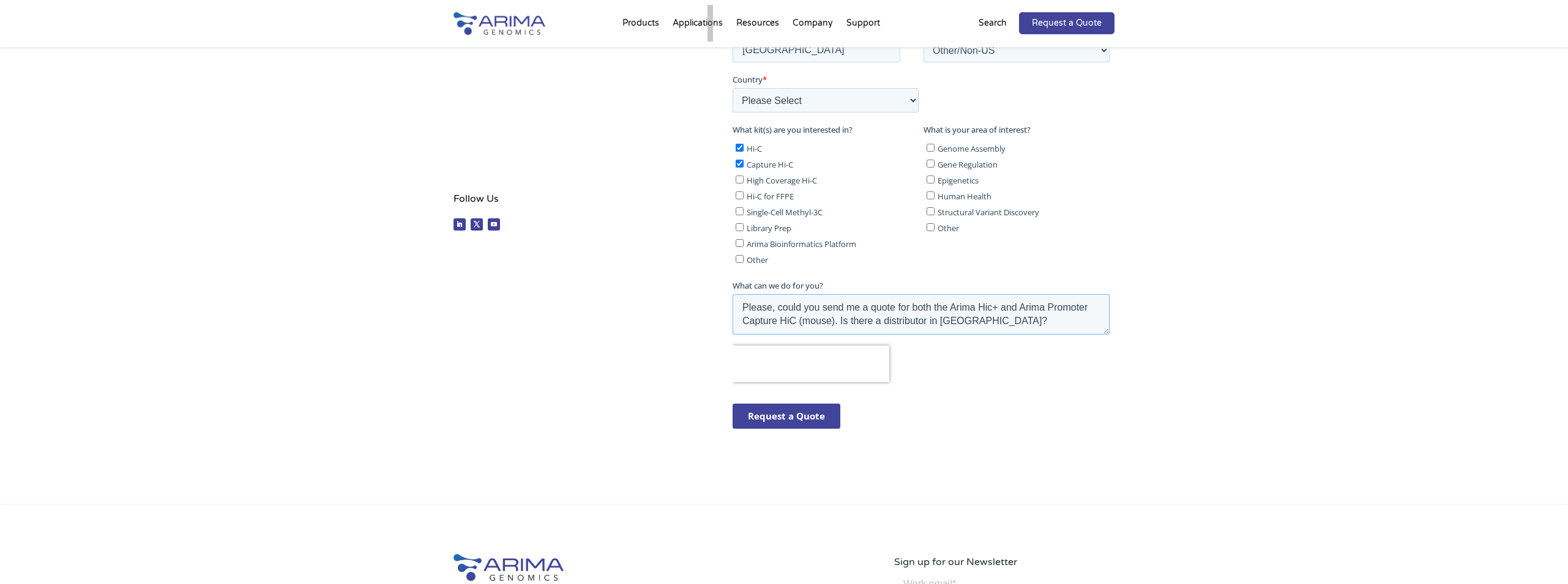
click at [900, 322] on textarea "Please, could you send me a quote for both the Arima Hic+ and Arima Promoter Ca…" at bounding box center [921, 314] width 377 height 40
type textarea "Please, could you send me a quote for both the Arima Hic+ and Arima Promoter Ca…"
click at [776, 414] on input "Request a Quote" at bounding box center [786, 416] width 108 height 25
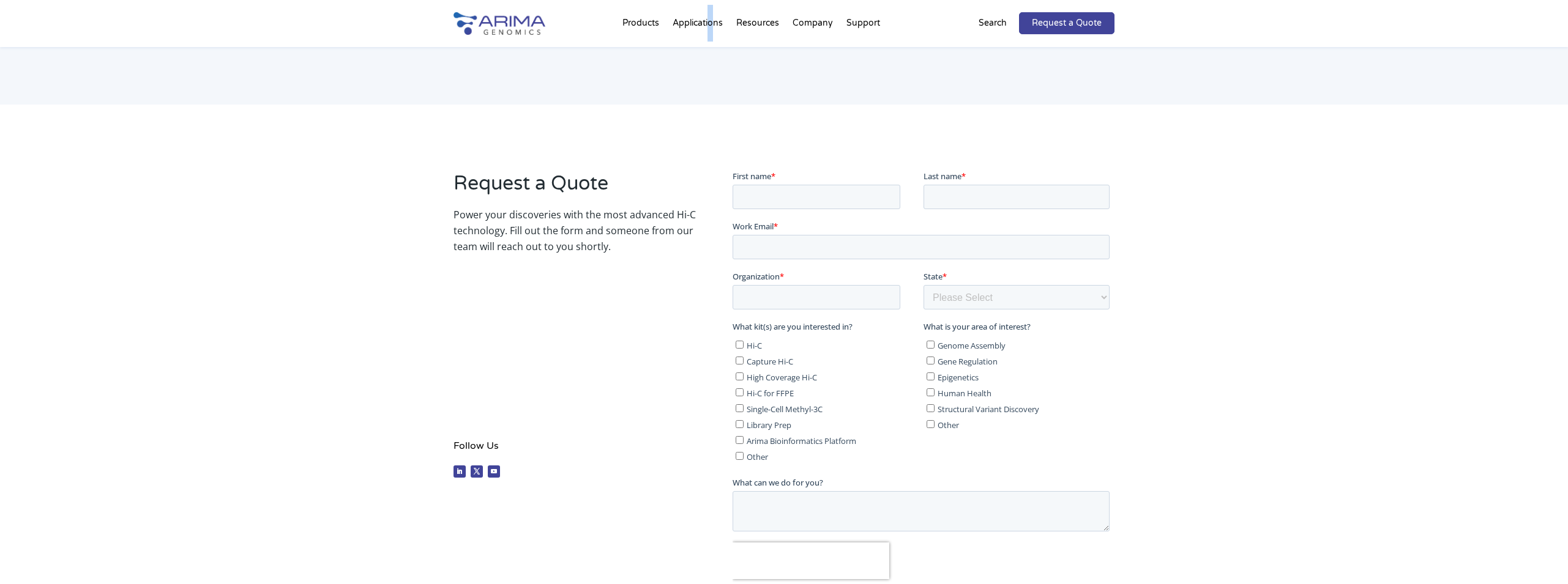
scroll to position [110, 0]
click at [793, 202] on input "First name *" at bounding box center [815, 197] width 167 height 25
type input "francisco"
click at [980, 199] on input "Last name *" at bounding box center [1016, 197] width 186 height 25
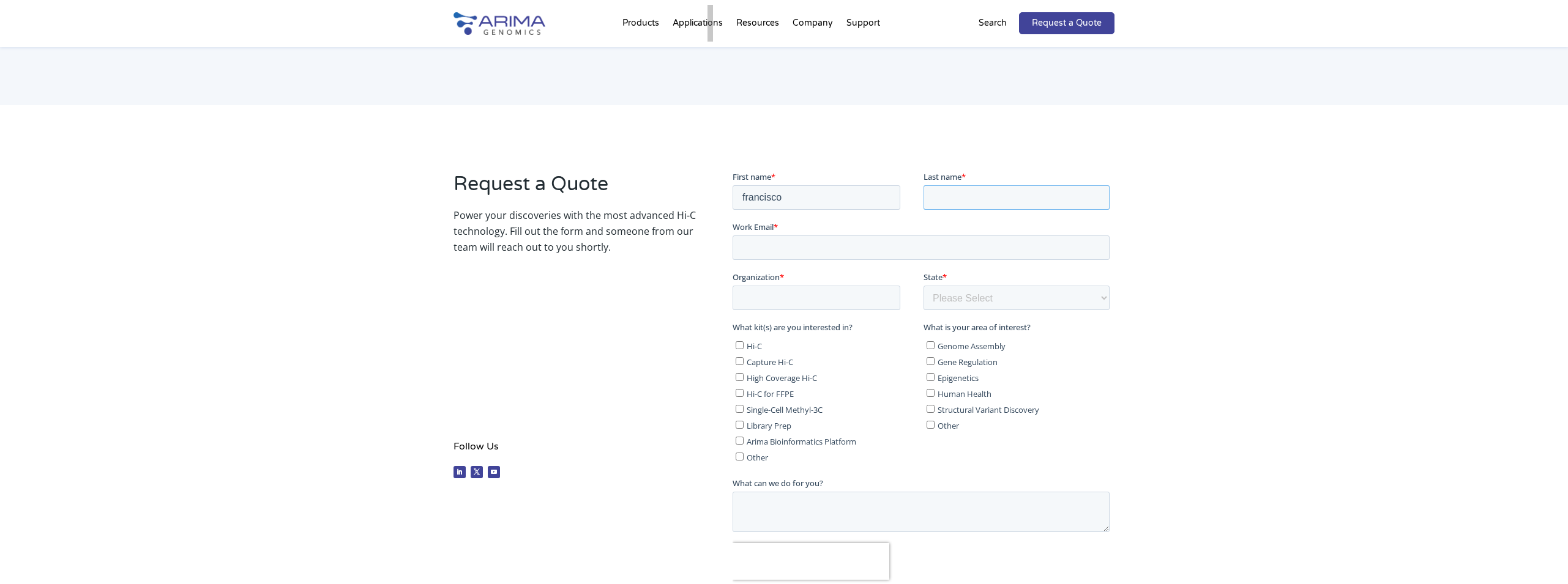
click at [980, 199] on input "Last name *" at bounding box center [1016, 197] width 186 height 25
type input "barrionuevo"
click at [797, 238] on input "Work Email *" at bounding box center [921, 247] width 377 height 25
type input "[EMAIL_ADDRESS][DOMAIN_NAME]"
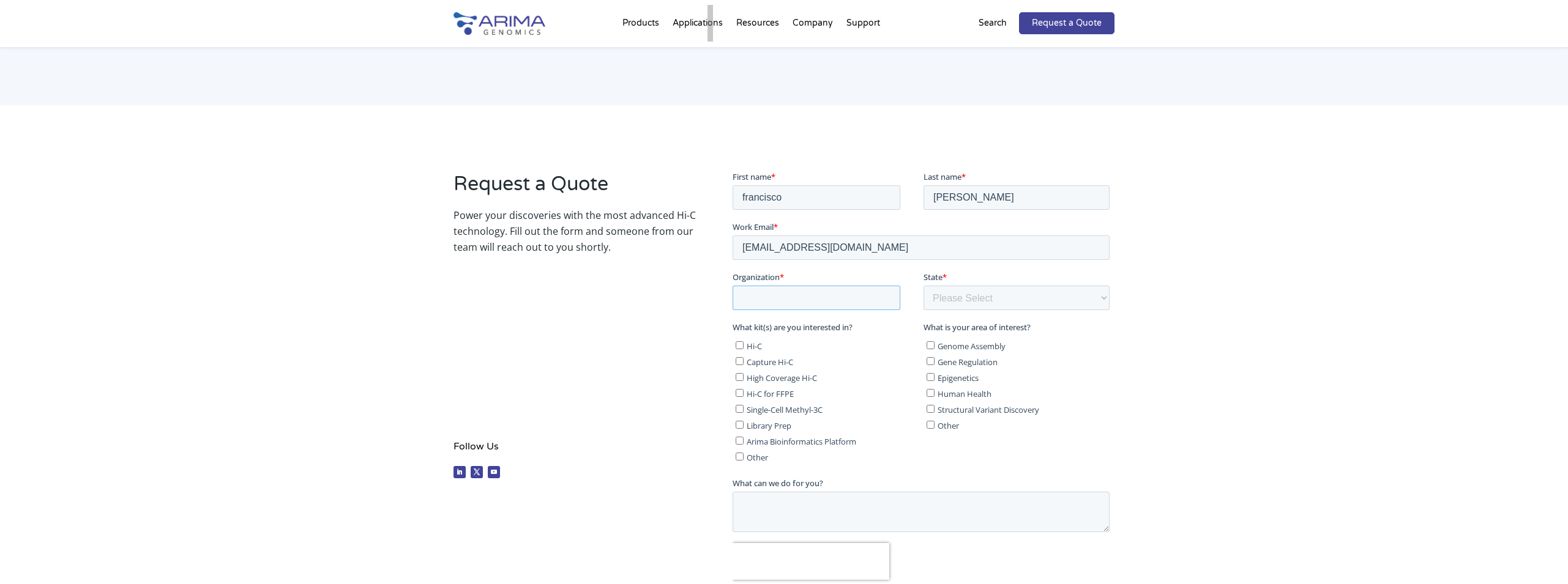
click at [791, 299] on input "Organization *" at bounding box center [815, 297] width 167 height 25
type input "University of Granada"
click at [923, 285] on select "Please Select Other/Non-US Alabama Alaska Arizona Arkansas California Colorado …" at bounding box center [1016, 297] width 186 height 25
click at [993, 296] on select "Please Select Other/Non-US Alabama Alaska Arizona Arkansas California Colorado …" at bounding box center [1016, 297] width 186 height 25
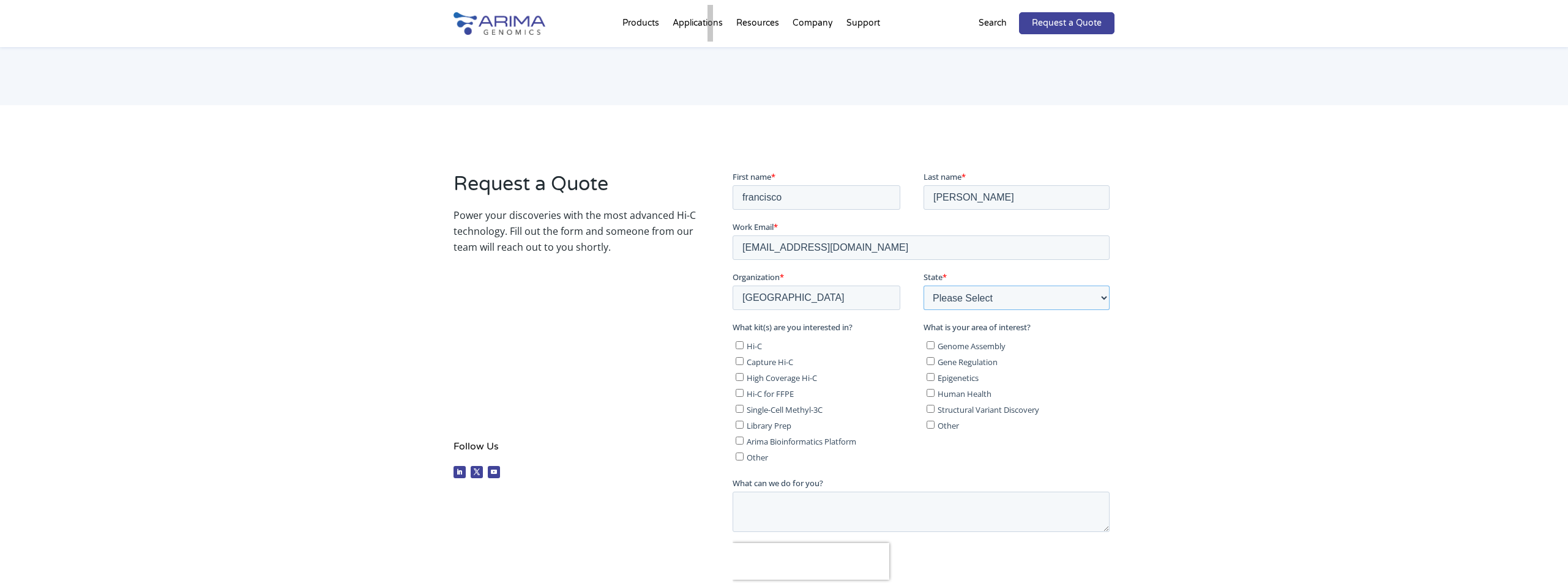
click at [923, 285] on select "Please Select Other/Non-US Alabama Alaska Arizona Arkansas California Colorado …" at bounding box center [1016, 297] width 186 height 25
select select "Other/Non-US"
click option "Other/Non-US" at bounding box center [732, 170] width 0 height 0
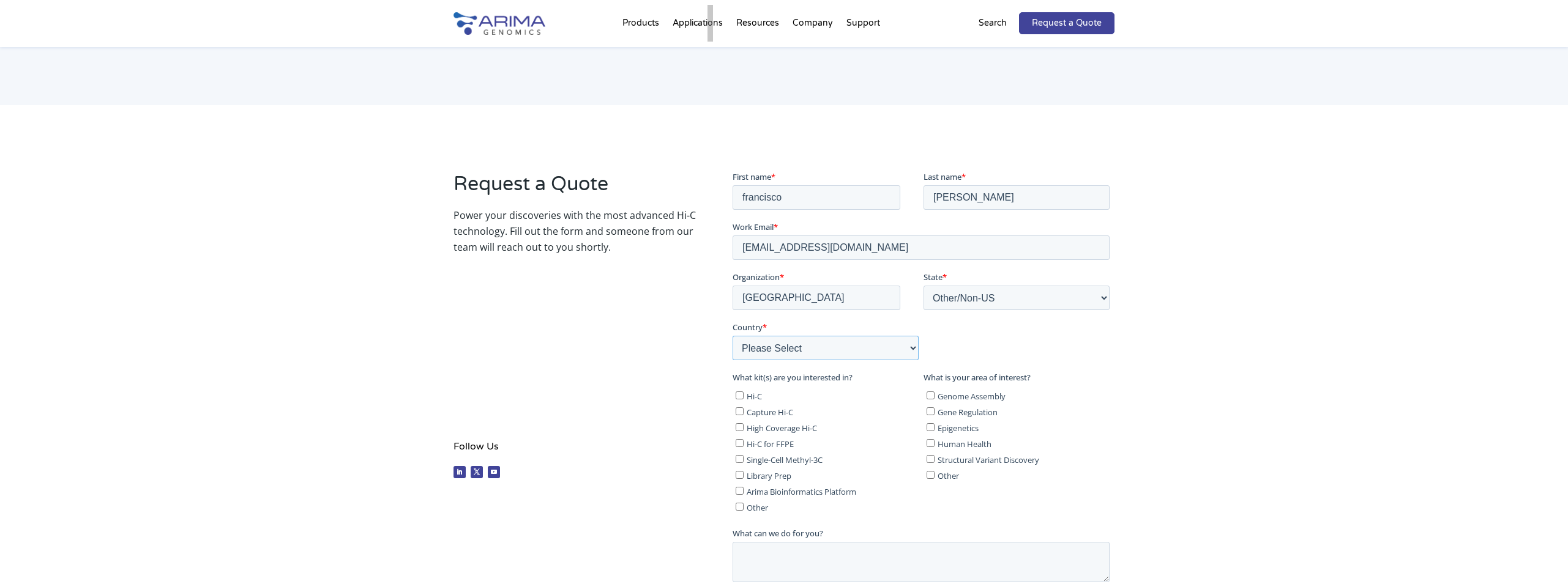
select select "Spain"
click at [740, 397] on input "Hi-C" at bounding box center [740, 395] width 8 height 8
checkbox input "true"
click at [740, 413] on input "Capture Hi-C" at bounding box center [740, 411] width 8 height 8
checkbox input "true"
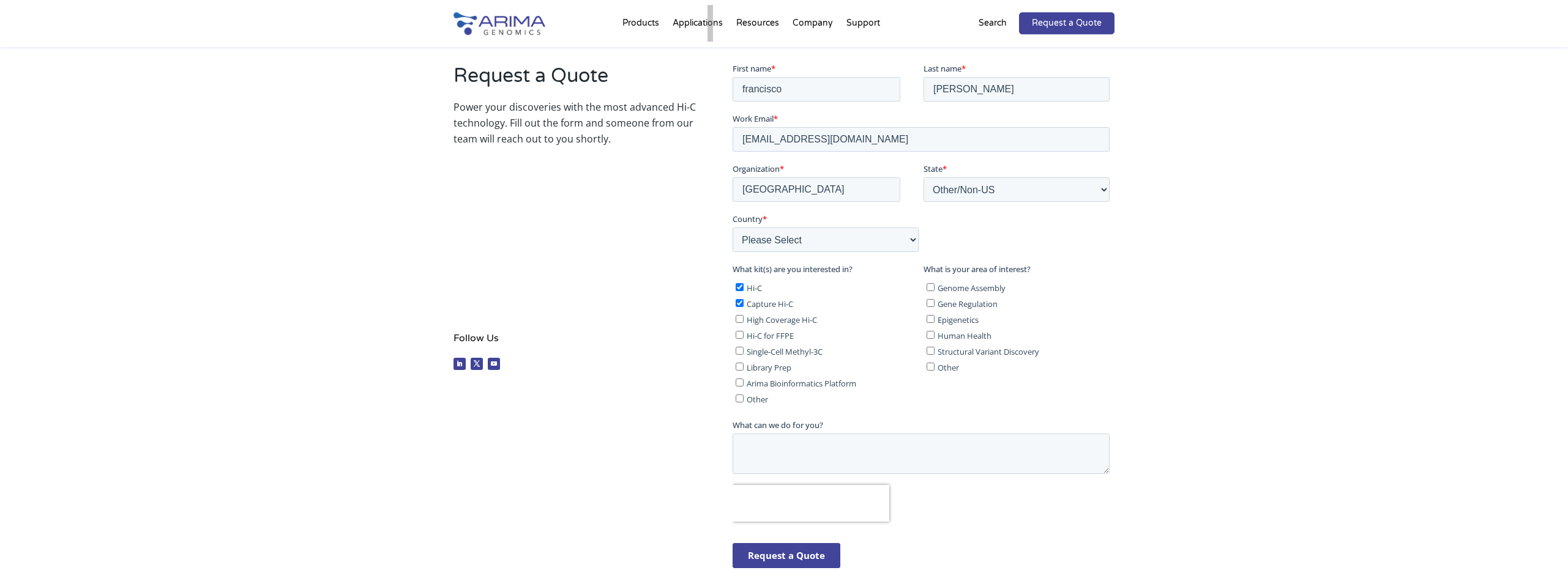
scroll to position [220, 0]
click at [816, 453] on textarea "What can we do for you?" at bounding box center [921, 451] width 377 height 40
drag, startPoint x: 816, startPoint y: 453, endPoint x: 797, endPoint y: 453, distance: 19.0
click at [797, 453] on textarea "What can we do for you?" at bounding box center [921, 451] width 377 height 40
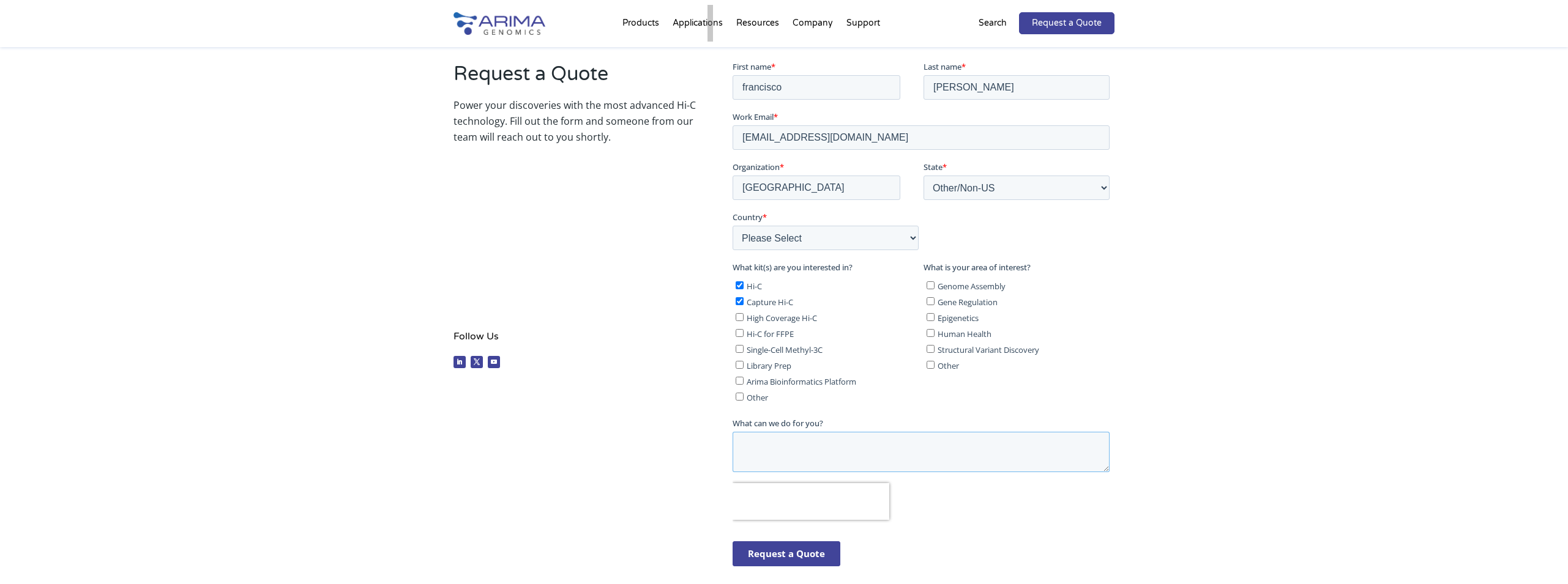
click at [783, 447] on textarea "What can we do for you?" at bounding box center [921, 451] width 377 height 40
type textarea "asdtere"
click at [781, 551] on input "Request a Quote" at bounding box center [786, 553] width 108 height 25
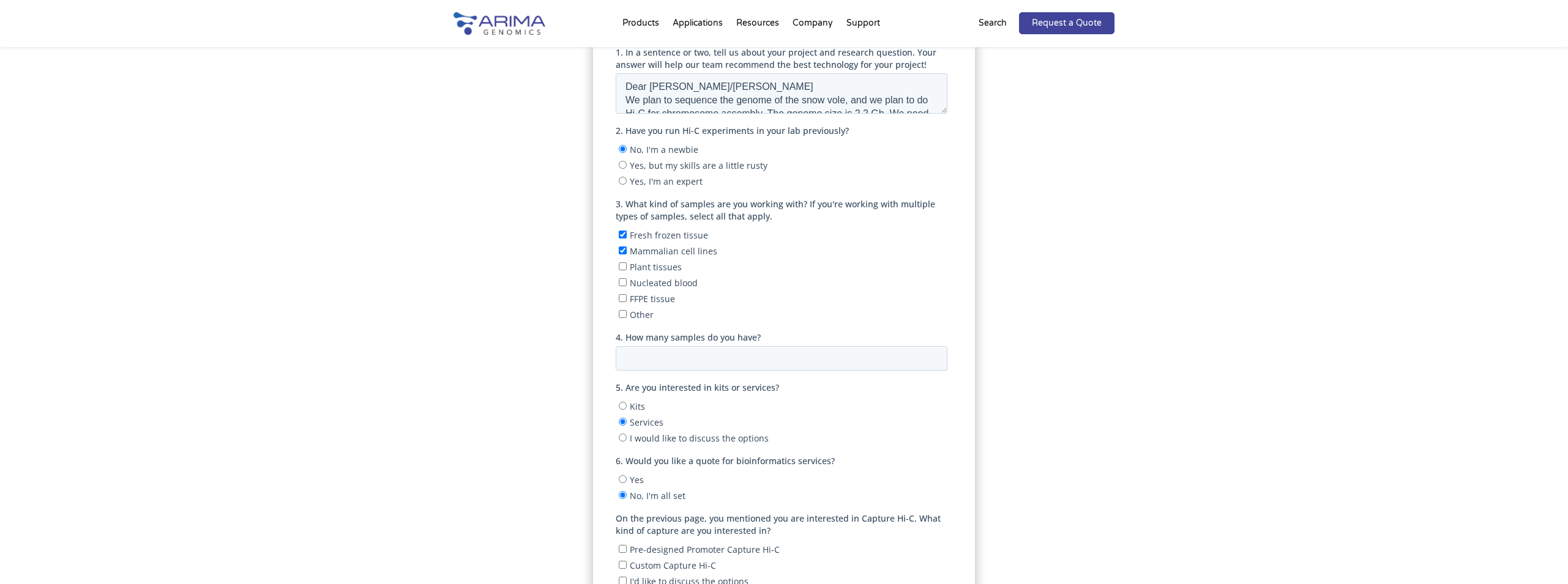
scroll to position [331, 0]
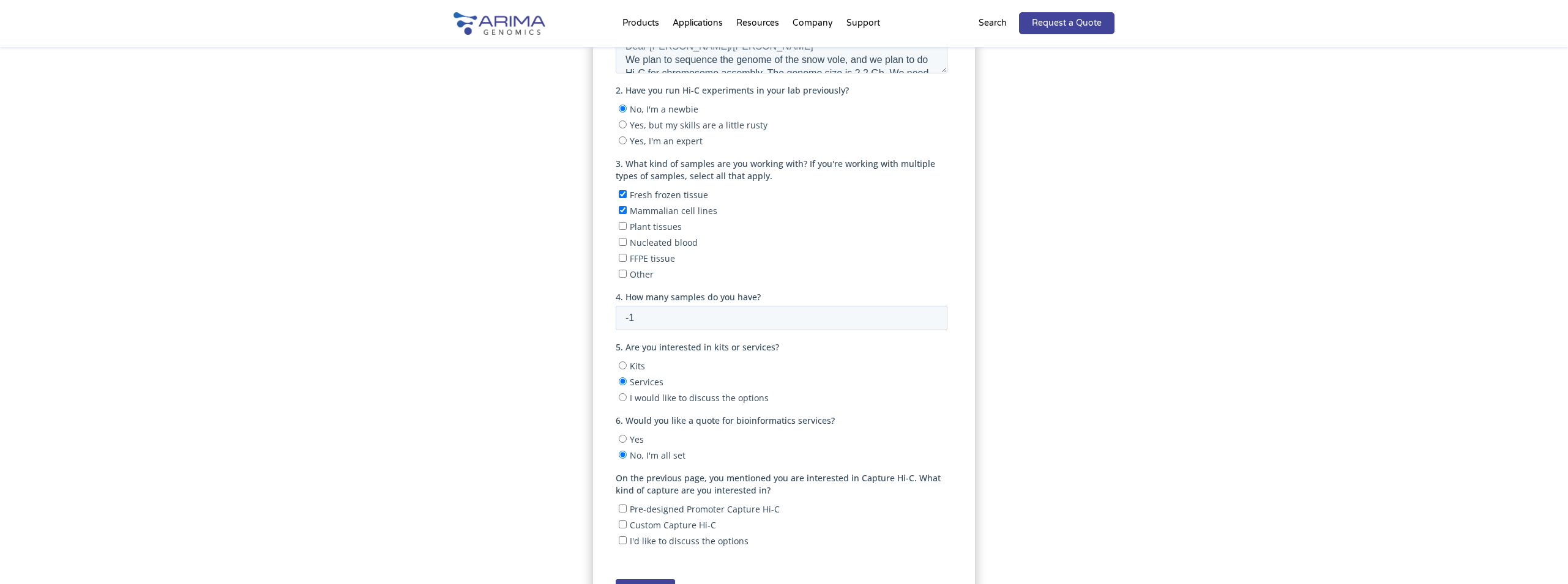
click at [931, 323] on input "-1" at bounding box center [781, 318] width 332 height 25
click at [931, 323] on input "-2" at bounding box center [781, 318] width 332 height 25
click at [931, 323] on input "-3" at bounding box center [781, 318] width 332 height 25
click at [931, 315] on input "-2" at bounding box center [781, 318] width 332 height 25
click at [931, 315] on input "-1" at bounding box center [781, 318] width 332 height 25
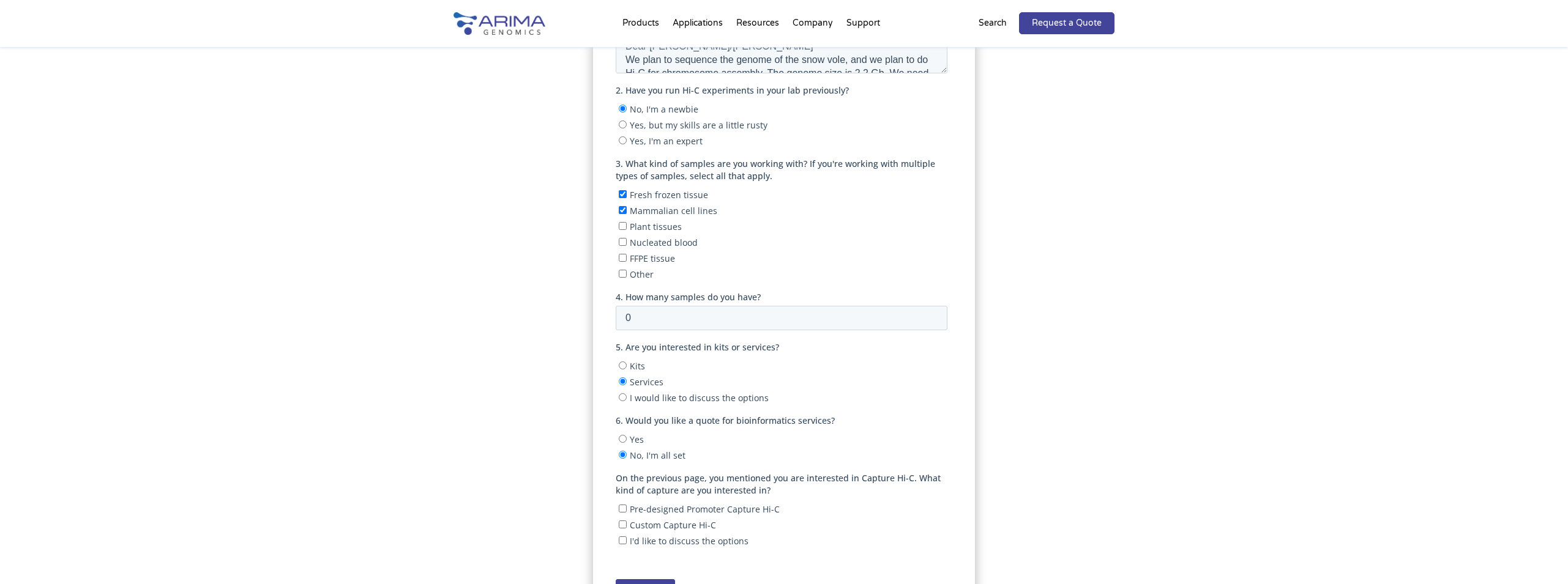
click at [931, 315] on input "0" at bounding box center [781, 318] width 332 height 25
click at [931, 315] on input "1" at bounding box center [781, 318] width 332 height 25
click at [931, 315] on input "2" at bounding box center [781, 318] width 332 height 25
click at [931, 315] on input "3" at bounding box center [781, 318] width 332 height 25
type input "4"
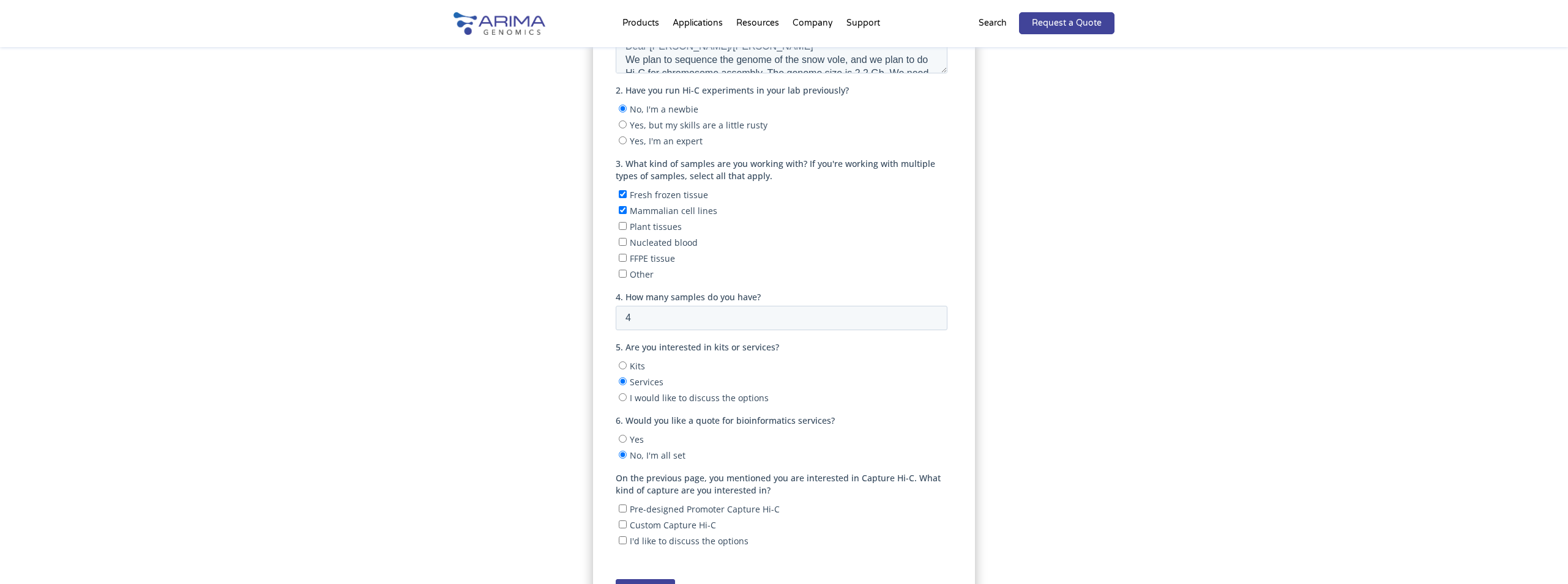
click at [931, 315] on input "4" at bounding box center [781, 318] width 332 height 25
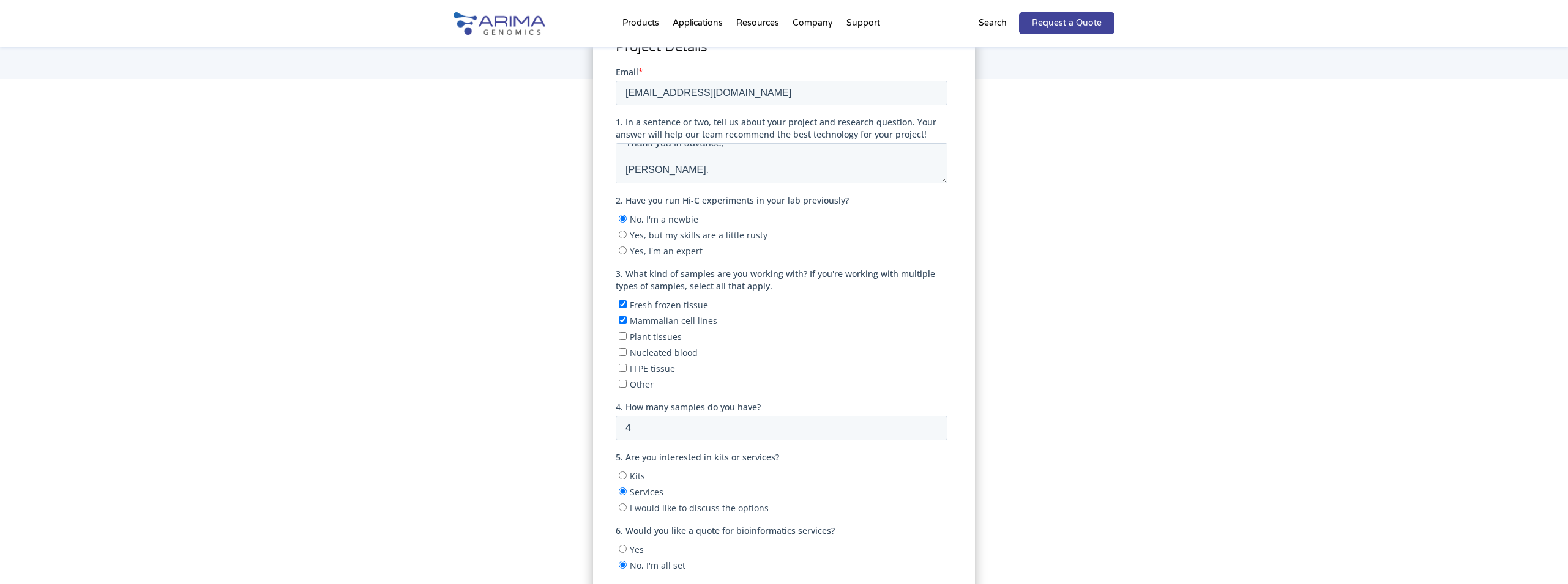
scroll to position [770, 0]
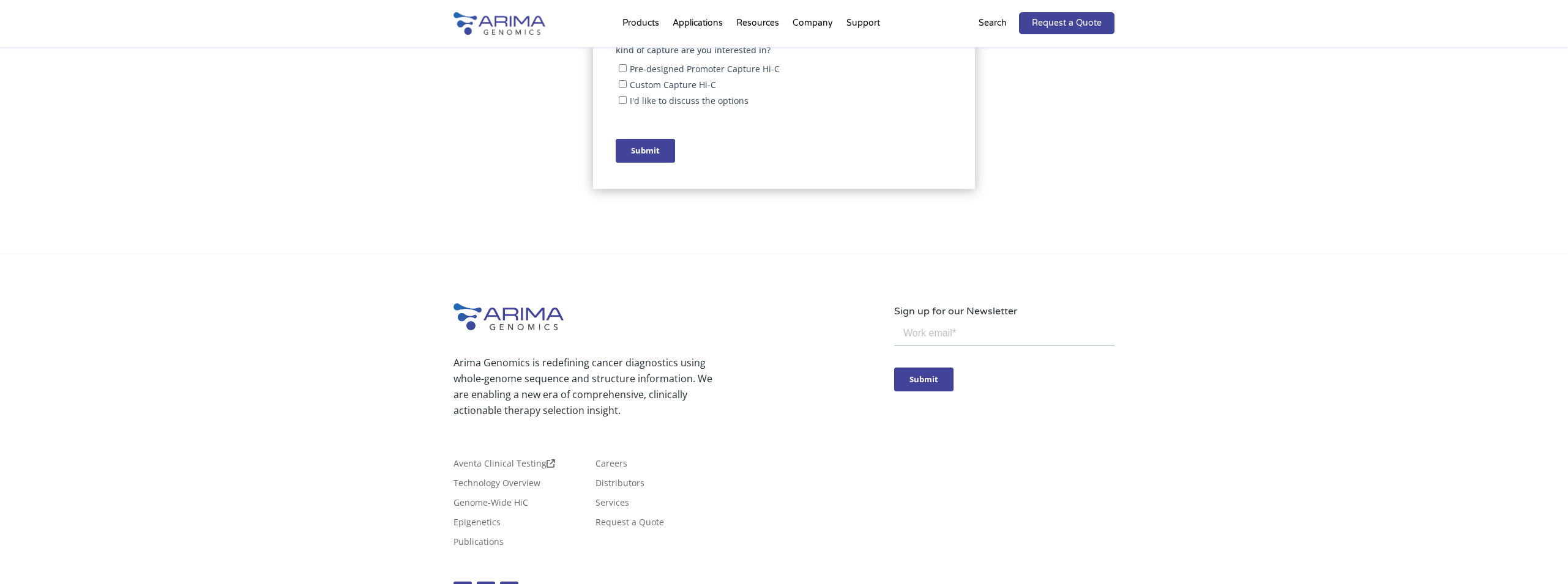
click at [648, 158] on input "Submit" at bounding box center [645, 150] width 59 height 24
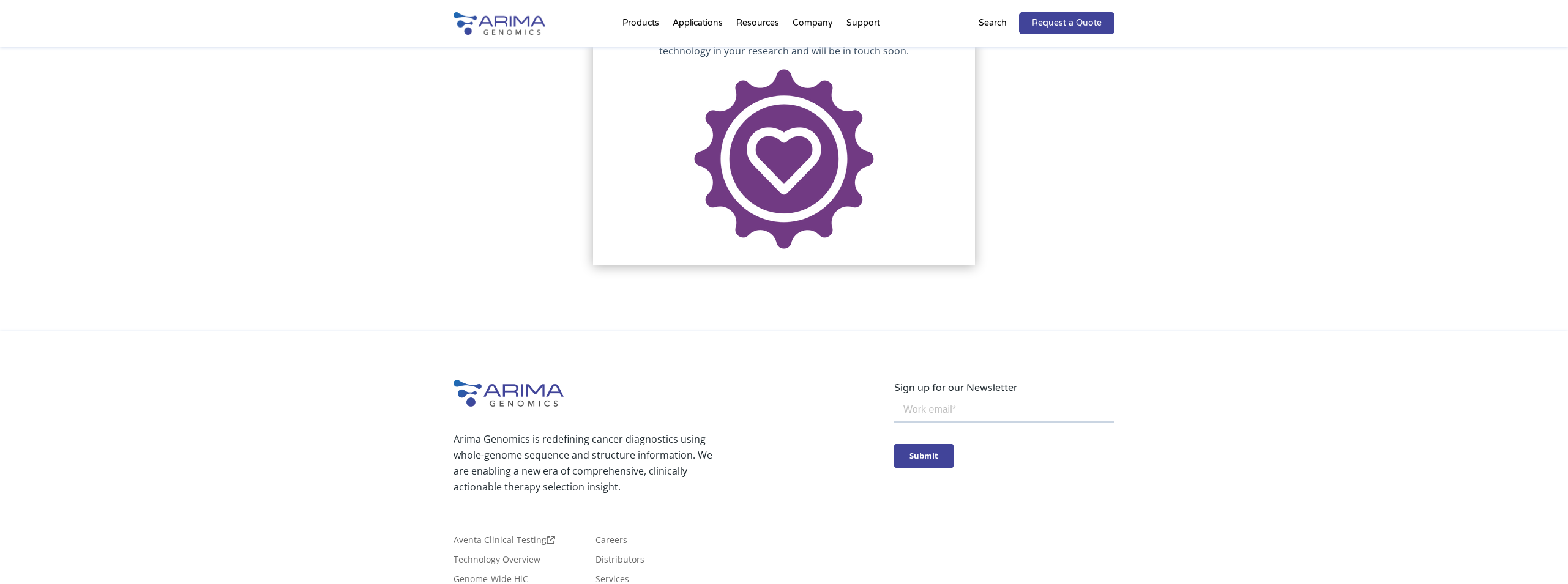
scroll to position [0, 0]
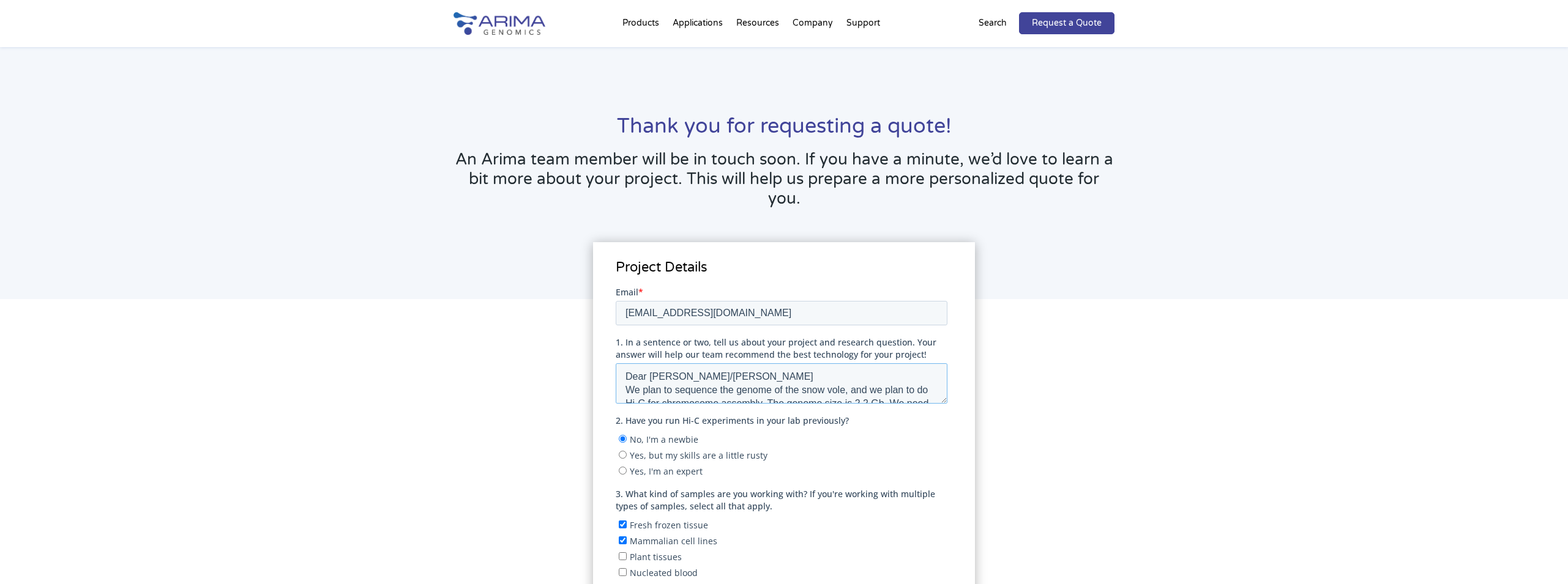
scroll to position [94, 0]
drag, startPoint x: 623, startPoint y: 378, endPoint x: 759, endPoint y: 440, distance: 149.5
click at [759, 403] on textarea "Dear [PERSON_NAME]/[PERSON_NAME] We plan to sequence the genome of the snow vol…" at bounding box center [781, 383] width 332 height 40
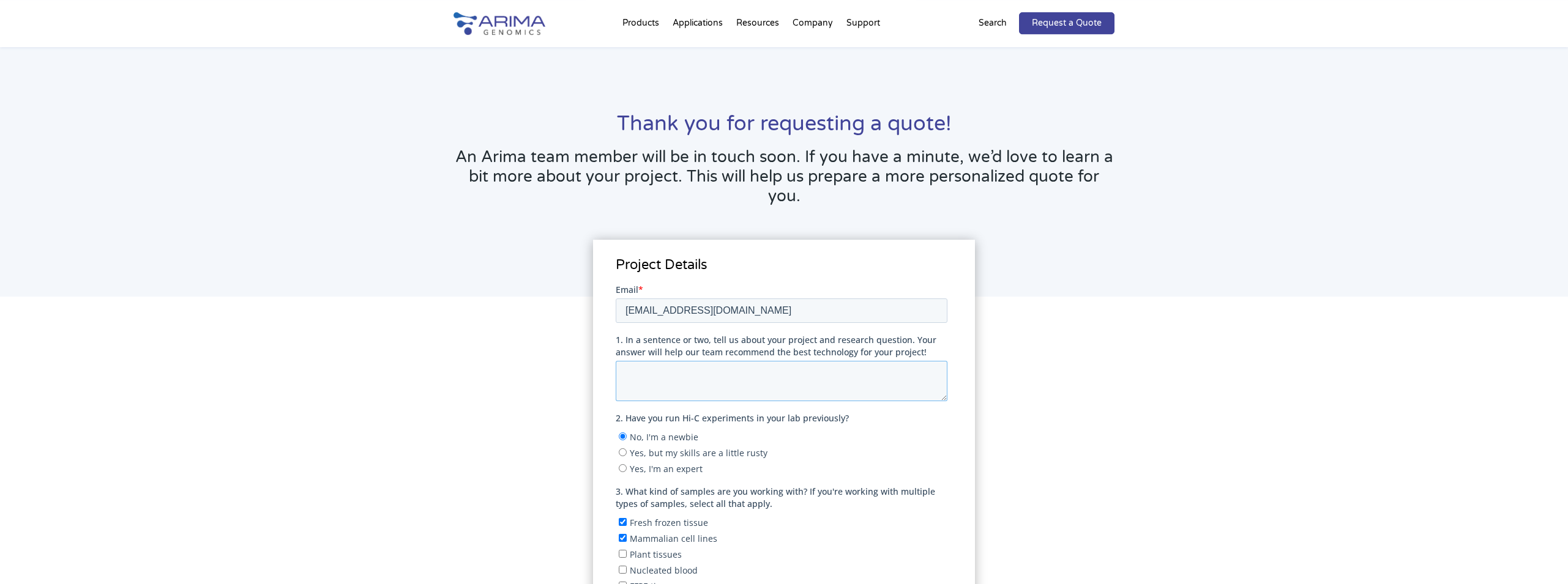
scroll to position [0, 0]
click at [737, 381] on textarea "1. In a sentence or two, tell us about your project and research question. Your…" at bounding box center [781, 383] width 332 height 40
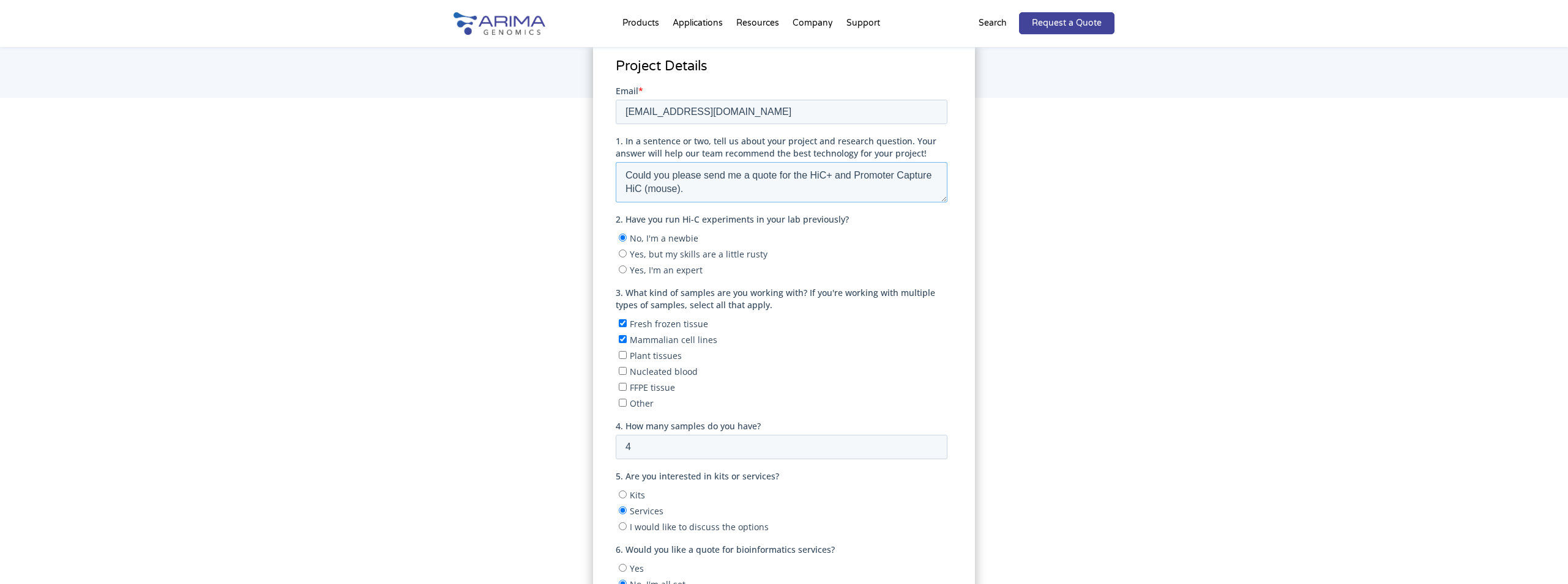
scroll to position [220, 0]
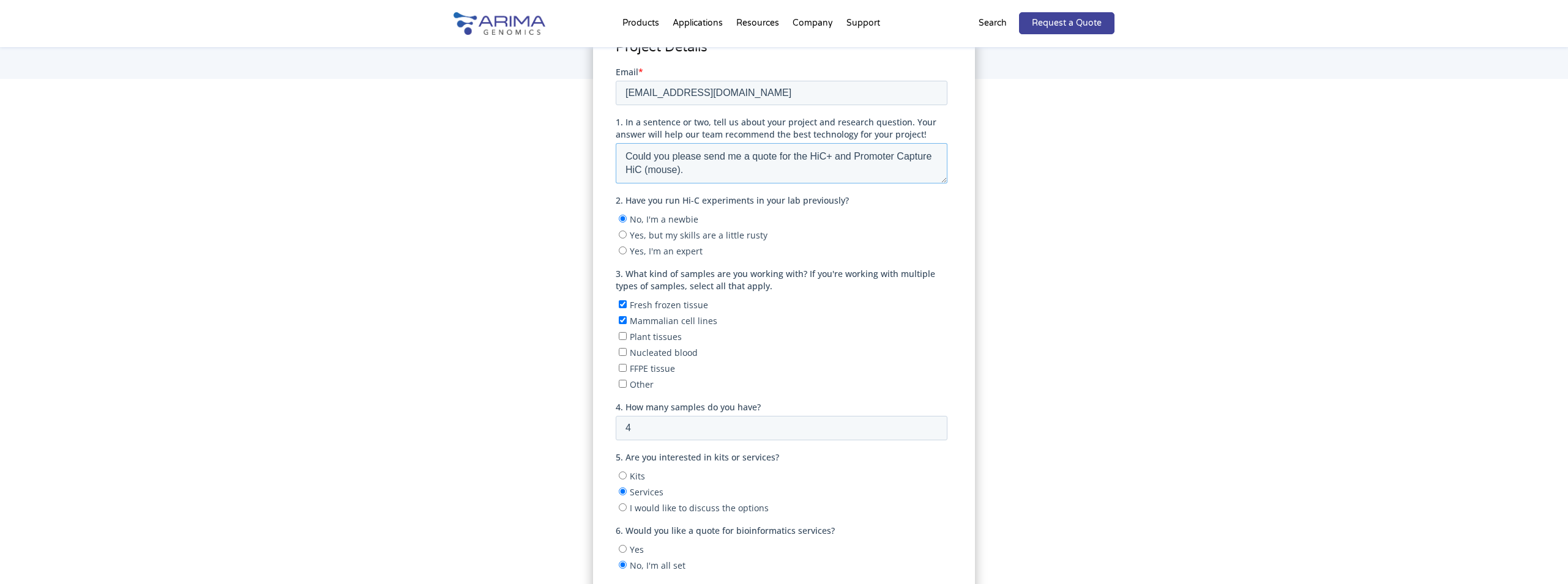
type textarea "Could you please send me a quote for the HiC+ and Promoter Capture HiC (mouse)."
click at [623, 384] on input "Other" at bounding box center [623, 383] width 8 height 8
checkbox input "true"
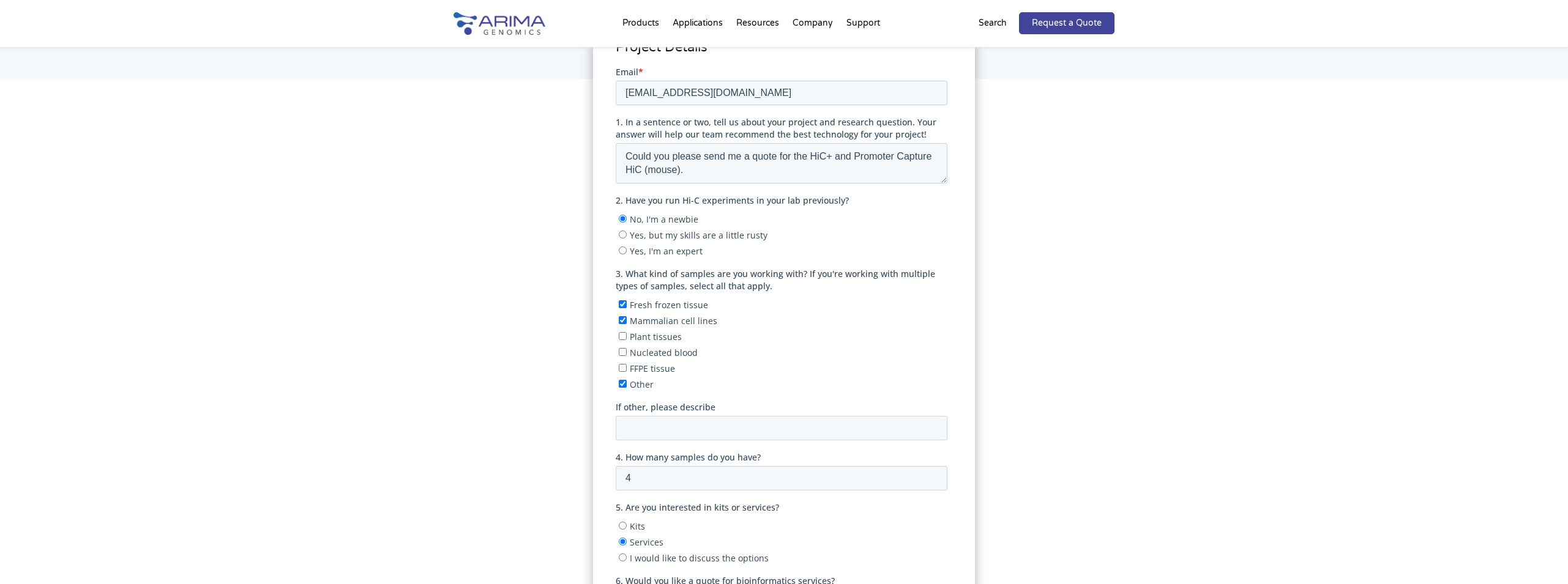
drag, startPoint x: 623, startPoint y: 319, endPoint x: 623, endPoint y: 307, distance: 12.0
click at [623, 318] on input "Mammalian cell lines" at bounding box center [623, 320] width 8 height 8
checkbox input "false"
click at [623, 302] on input "Fresh frozen tissue" at bounding box center [623, 304] width 8 height 8
checkbox input "false"
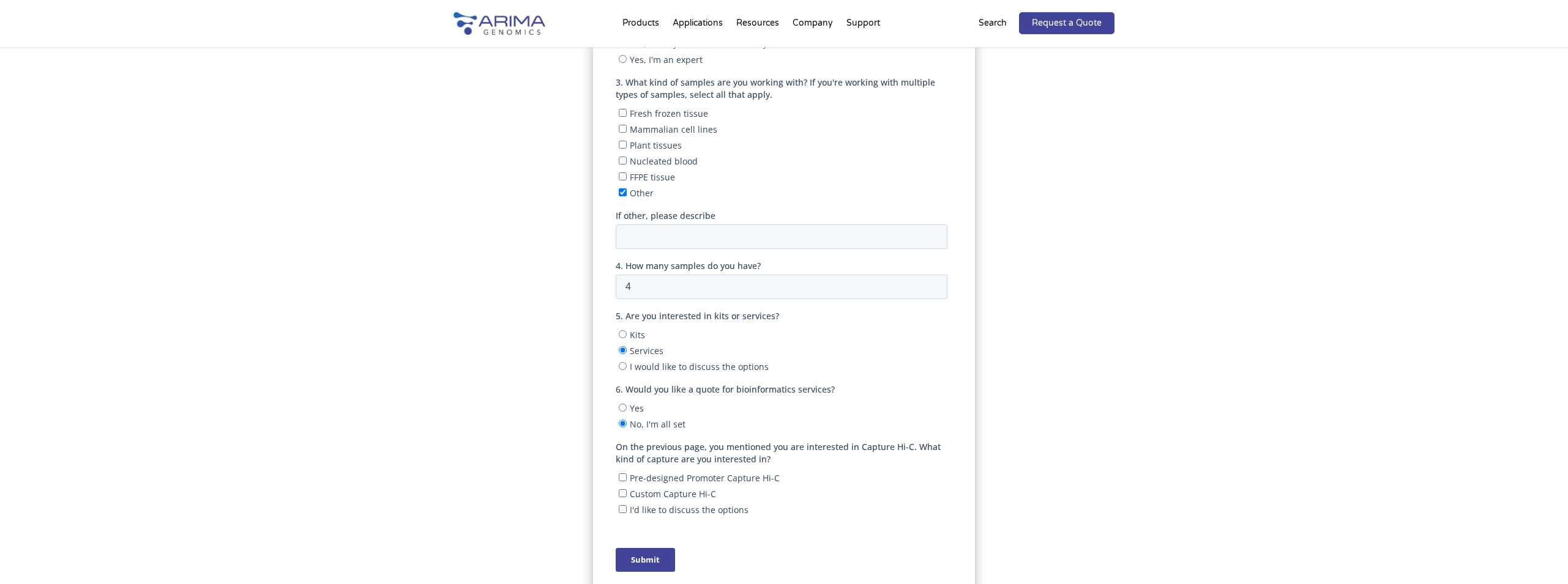
scroll to position [441, 0]
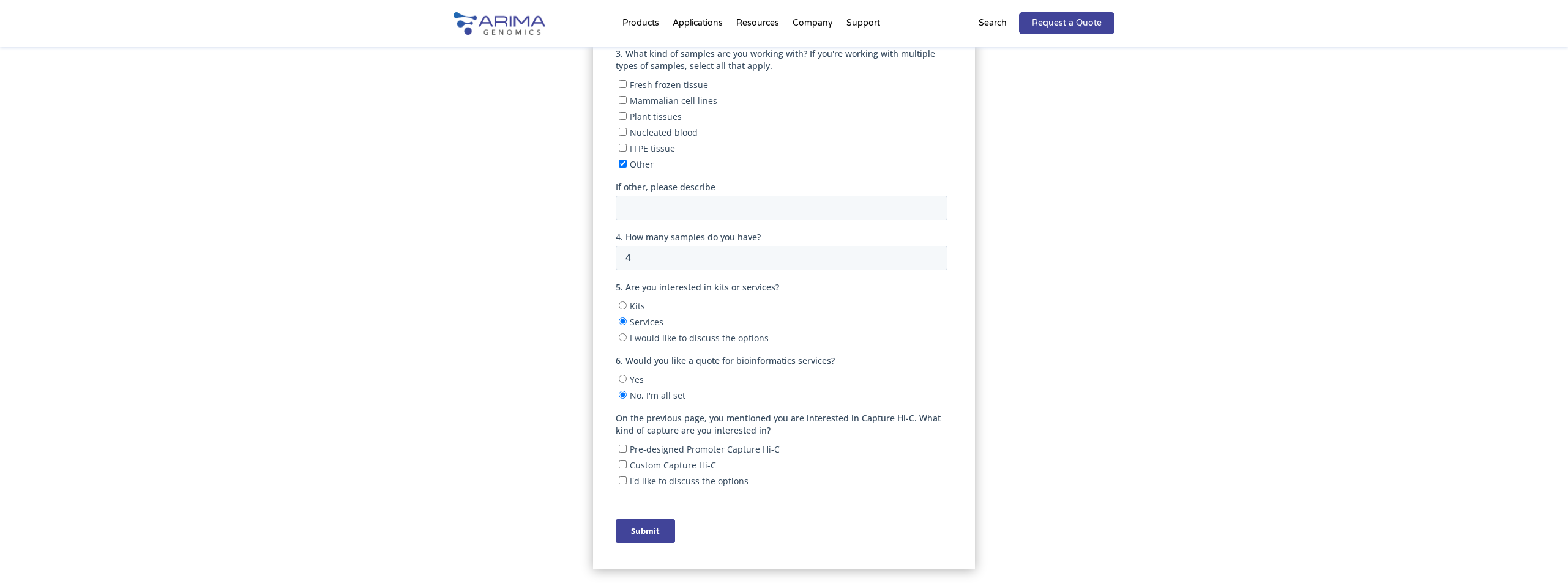
click at [625, 305] on input "Kits" at bounding box center [623, 306] width 8 height 8
radio input "true"
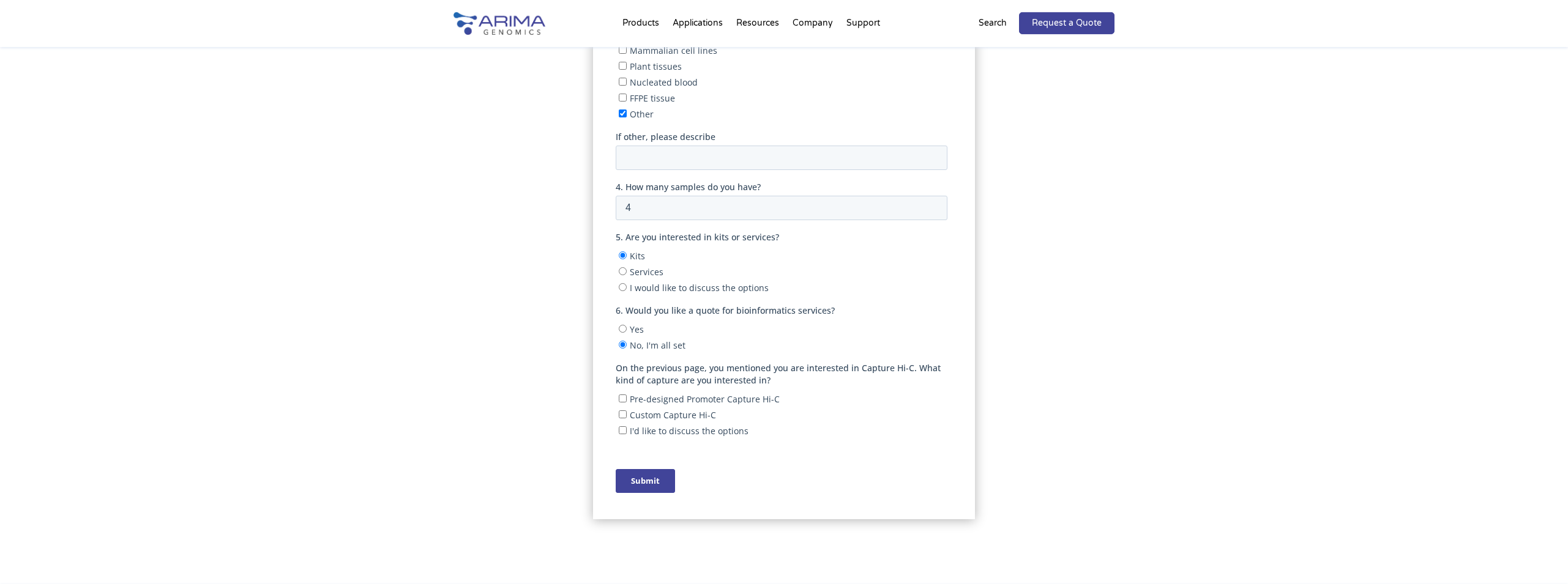
scroll to position [551, 0]
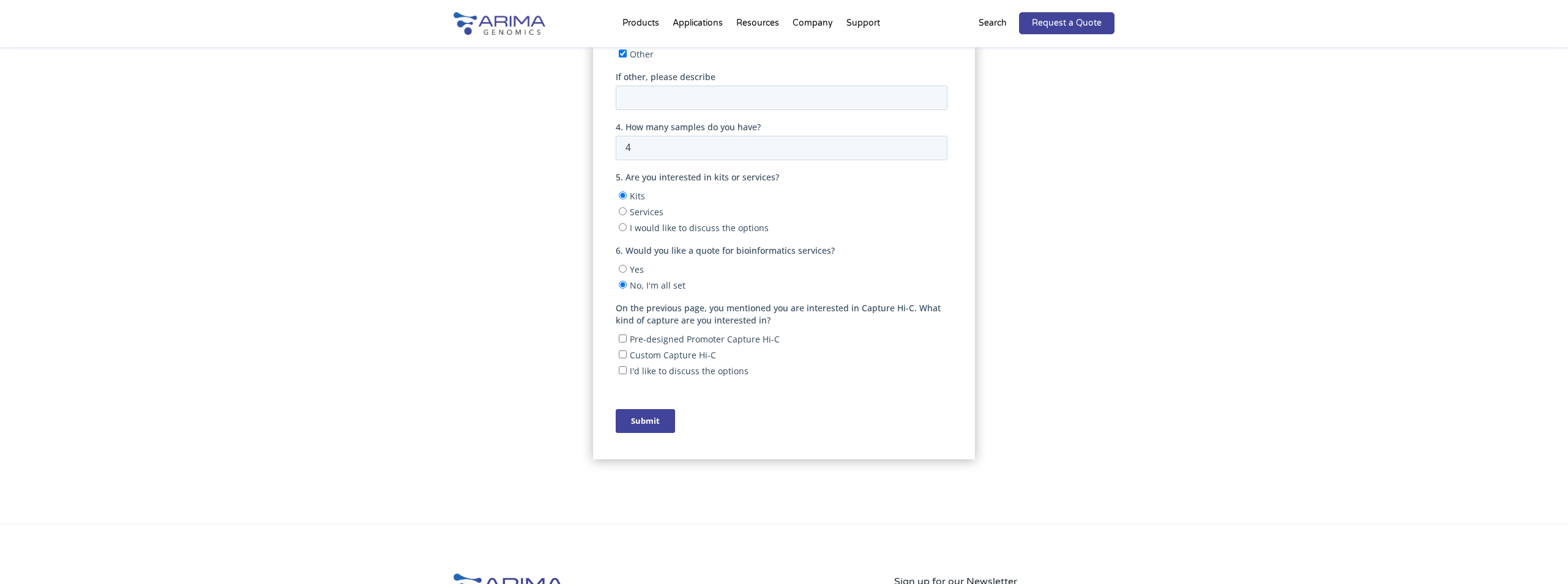
click at [658, 421] on input "Submit" at bounding box center [645, 421] width 59 height 24
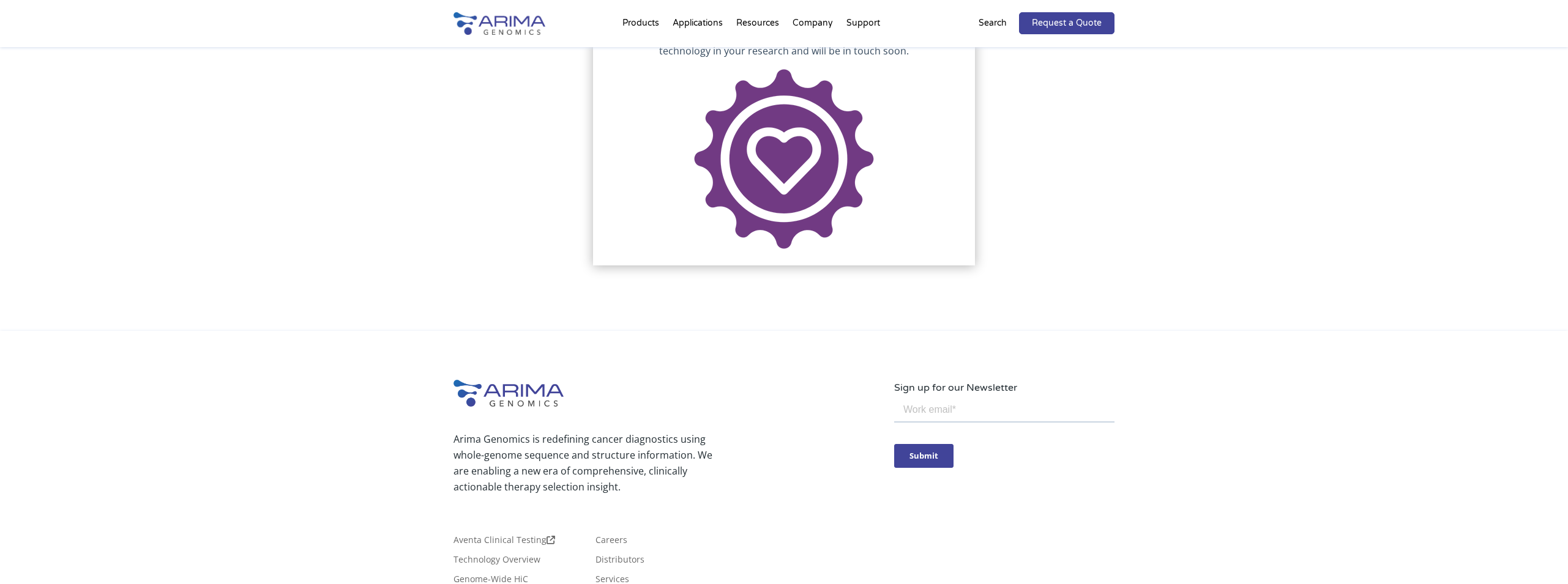
click at [914, 413] on input "email" at bounding box center [1004, 411] width 220 height 25
type input "[EMAIL_ADDRESS][DOMAIN_NAME]"
click at [906, 459] on input "Submit" at bounding box center [923, 456] width 59 height 24
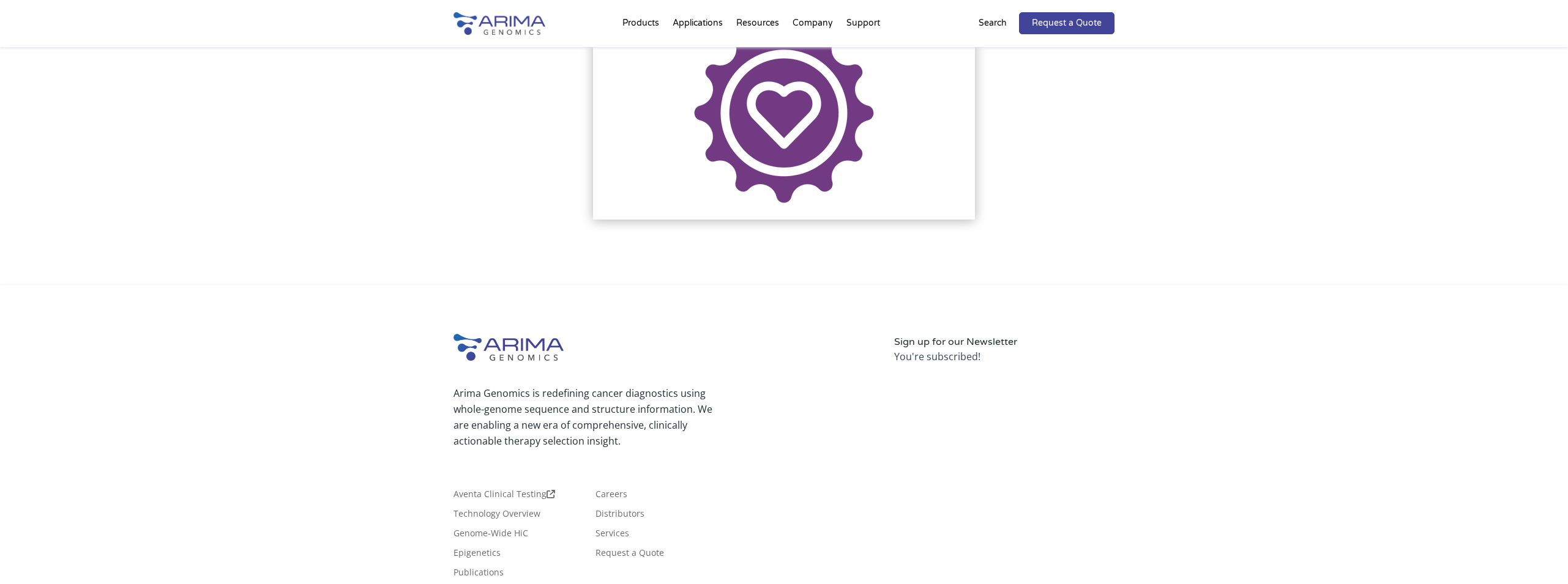
scroll to position [412, 0]
